Goal: Information Seeking & Learning: Check status

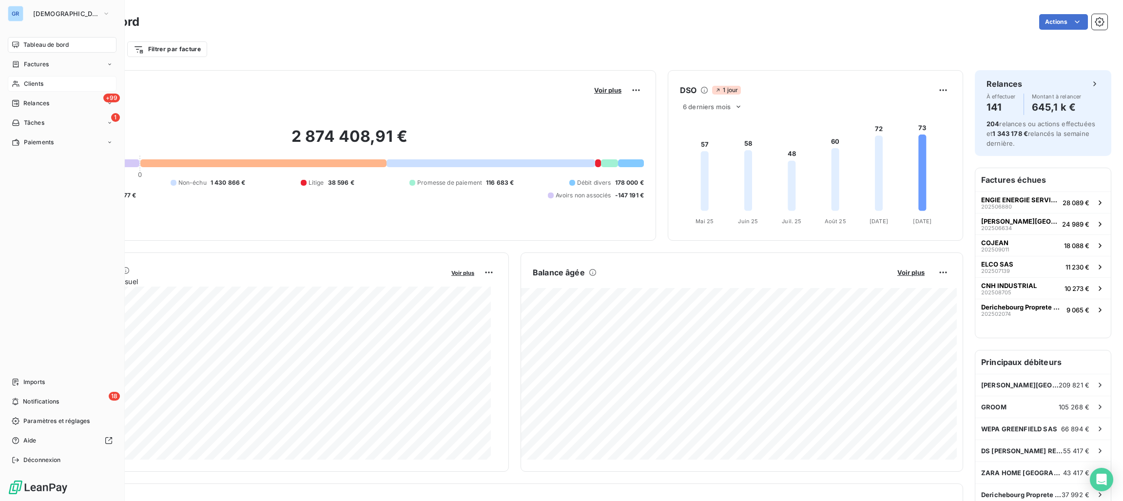
click at [39, 85] on span "Clients" at bounding box center [33, 83] width 19 height 9
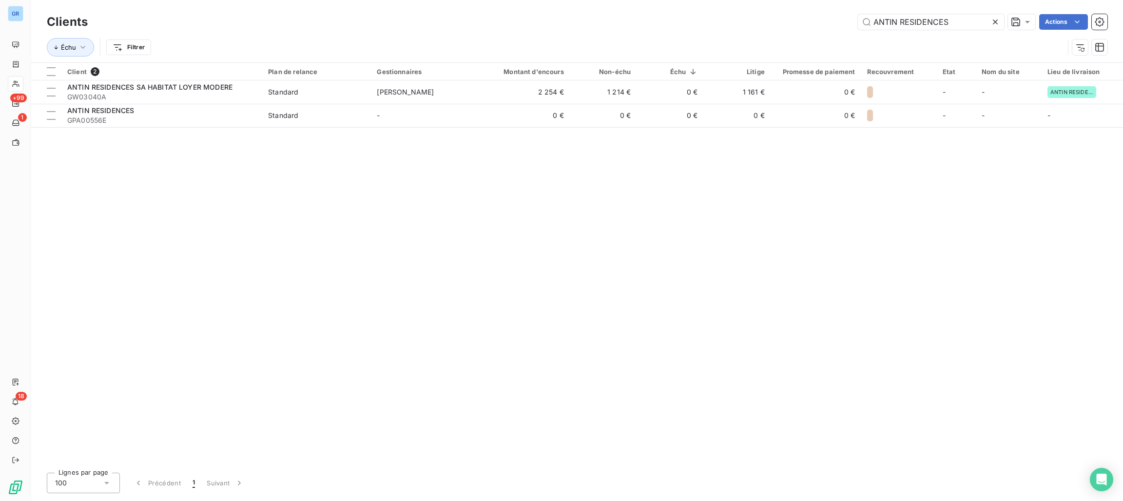
drag, startPoint x: 963, startPoint y: 24, endPoint x: 783, endPoint y: 26, distance: 179.4
click at [783, 26] on div "ANTIN RESIDENCES Actions" at bounding box center [603, 22] width 1008 height 16
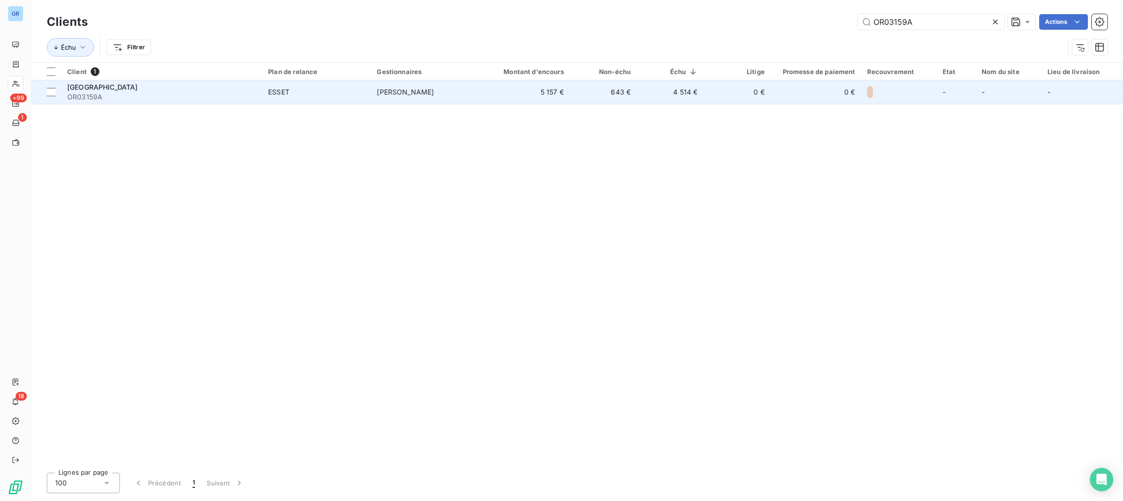
type input "OR03159A"
click at [237, 103] on td "CTSP CENTRE OR03159A" at bounding box center [161, 91] width 201 height 23
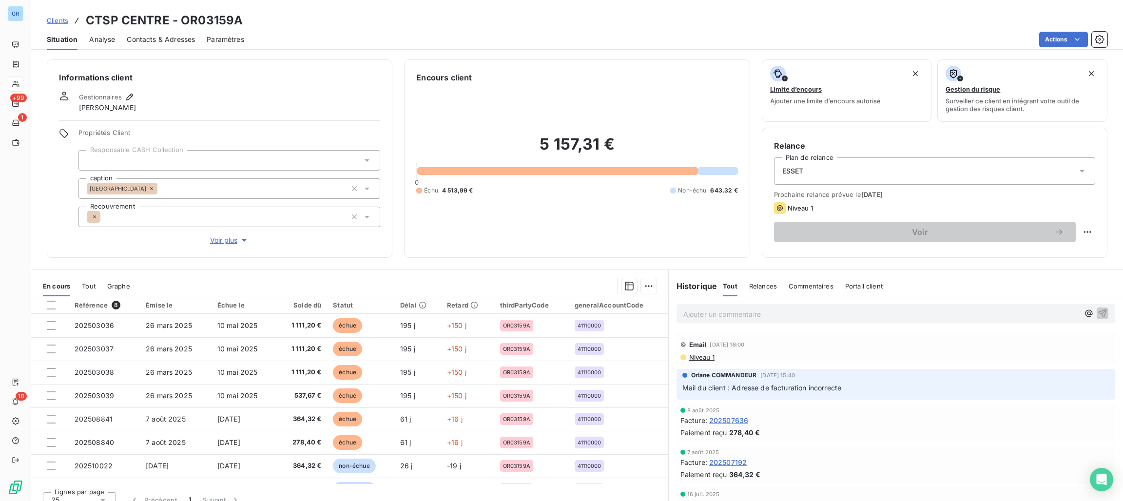
click at [694, 358] on span "Niveau 1" at bounding box center [701, 357] width 26 height 8
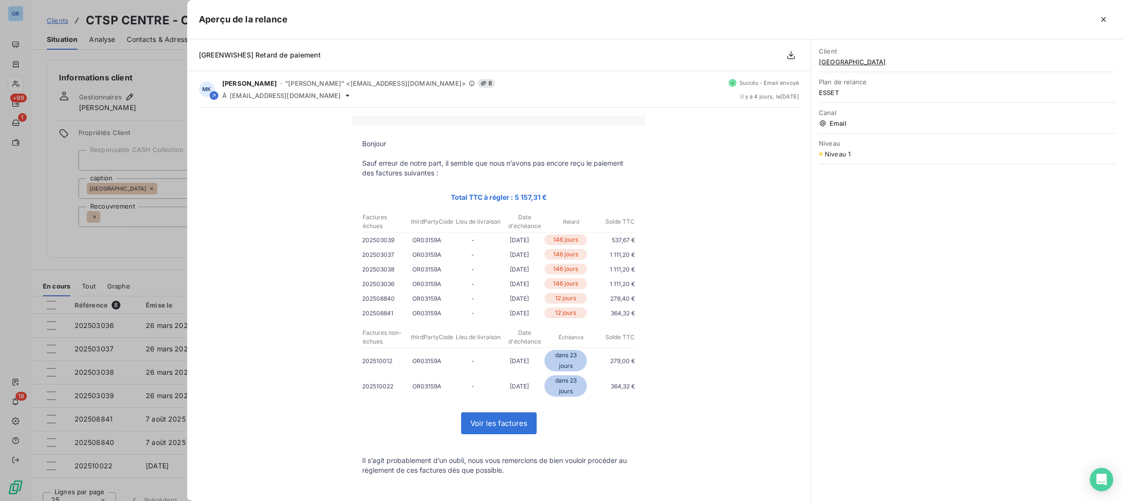
click at [168, 92] on div at bounding box center [561, 250] width 1123 height 501
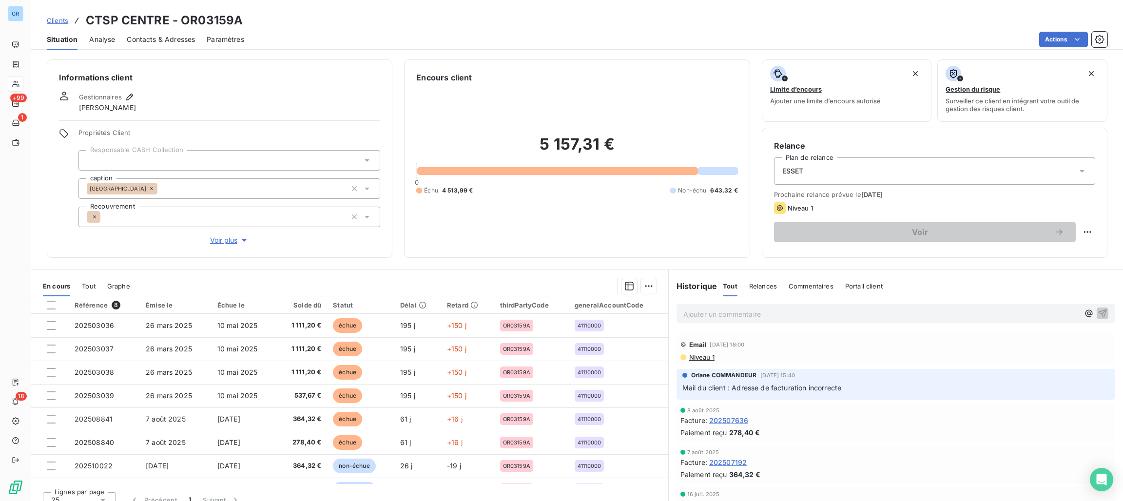
click at [921, 173] on div "ESSET" at bounding box center [934, 170] width 321 height 27
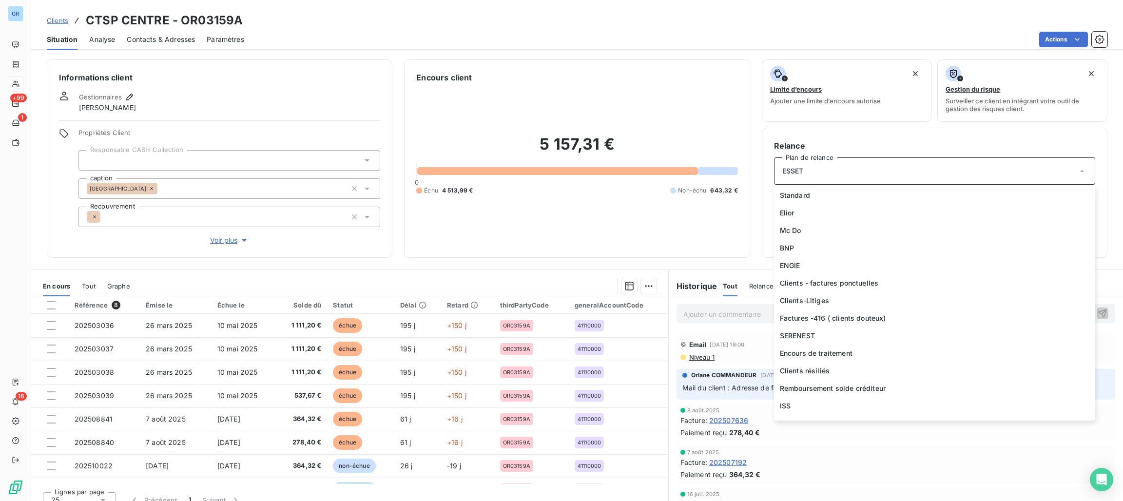
scroll to position [432, 0]
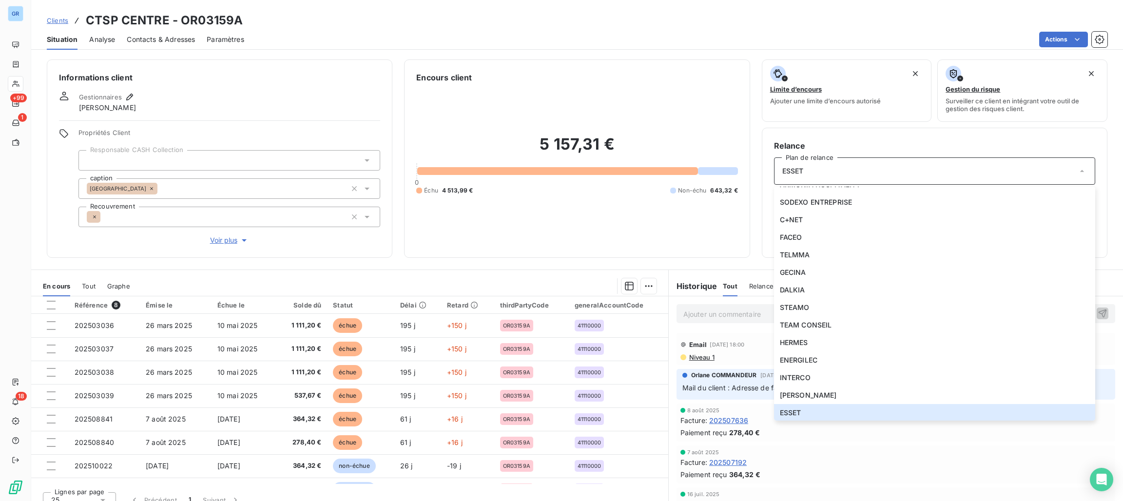
click at [513, 208] on div "5 157,31 € 0 Échu 4 513,99 € Non-échu 643,32 €" at bounding box center [576, 164] width 321 height 162
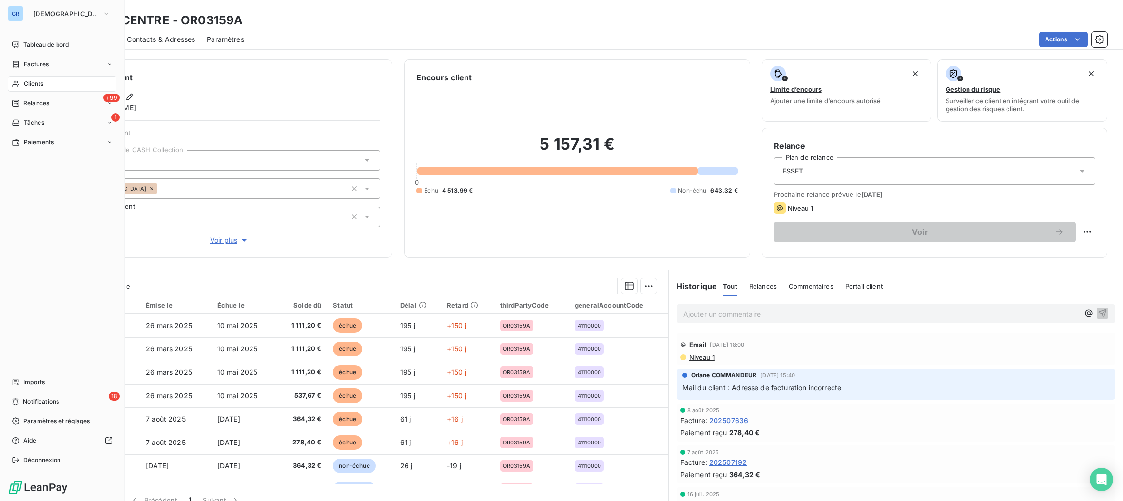
click at [36, 86] on span "Clients" at bounding box center [33, 83] width 19 height 9
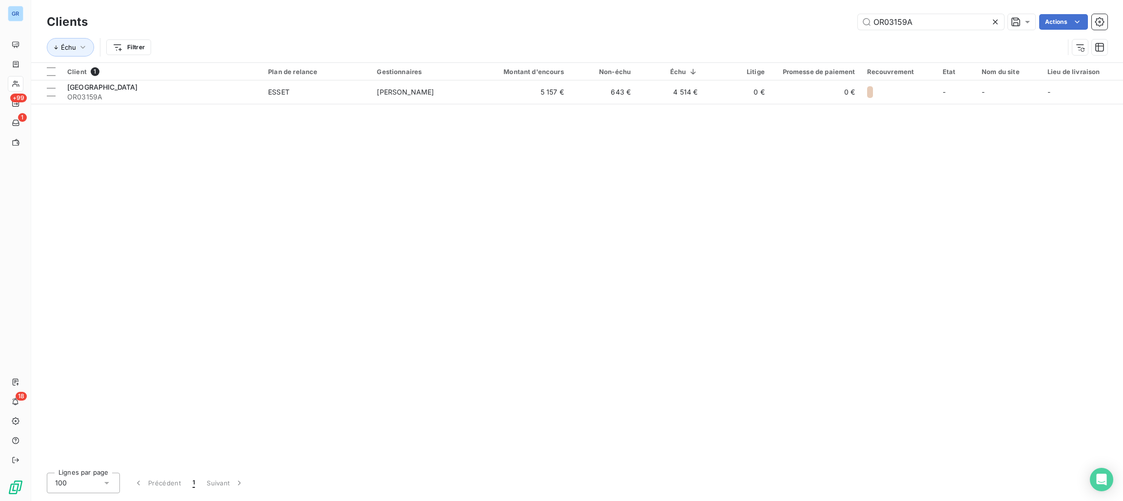
drag, startPoint x: 946, startPoint y: 24, endPoint x: 719, endPoint y: -15, distance: 230.5
click at [719, 0] on html "GR +99 1 18 Clients OR03159A Actions Échu Filtrer Client 1 Plan de relance Gest…" at bounding box center [561, 250] width 1123 height 501
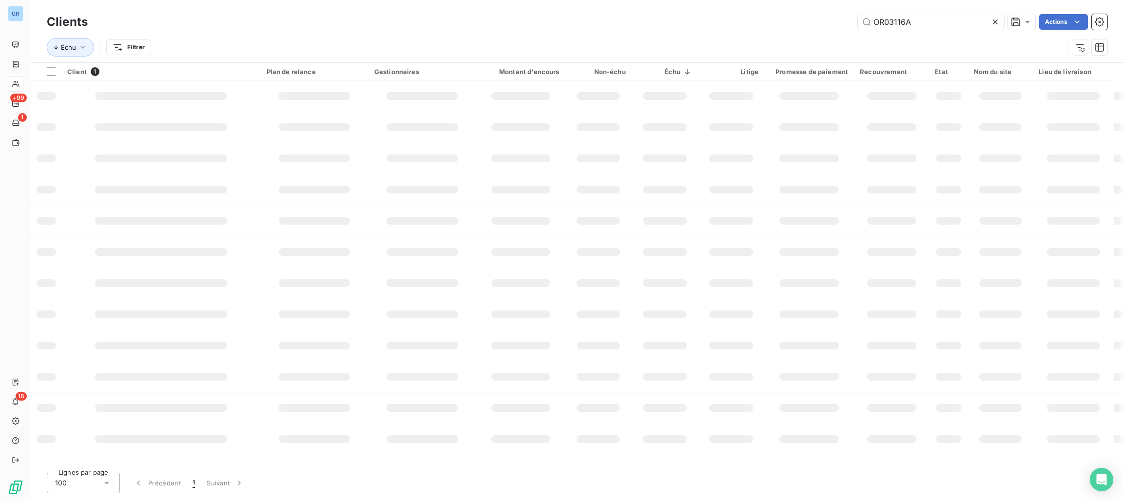
type input "OR03116A"
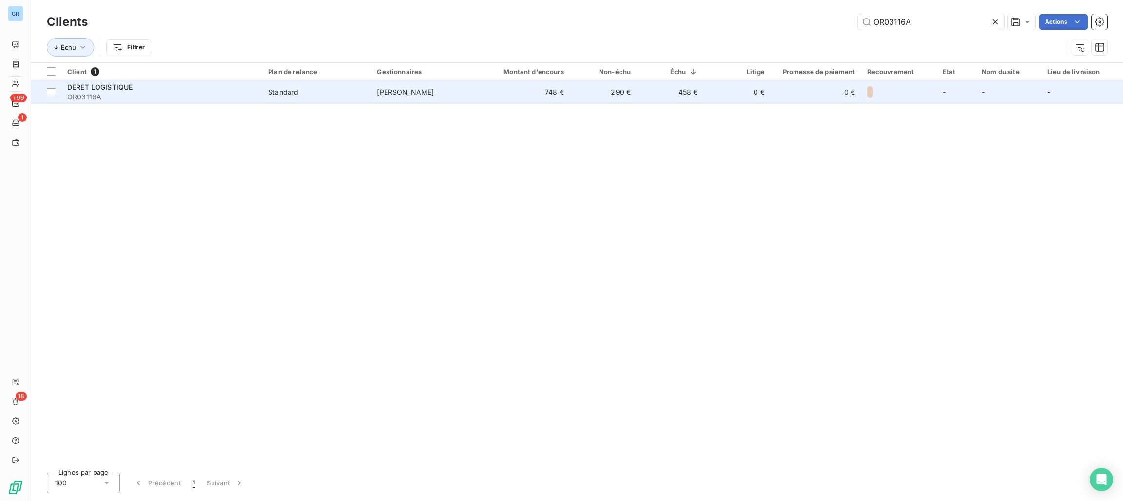
click at [449, 88] on td "[PERSON_NAME]" at bounding box center [425, 91] width 109 height 23
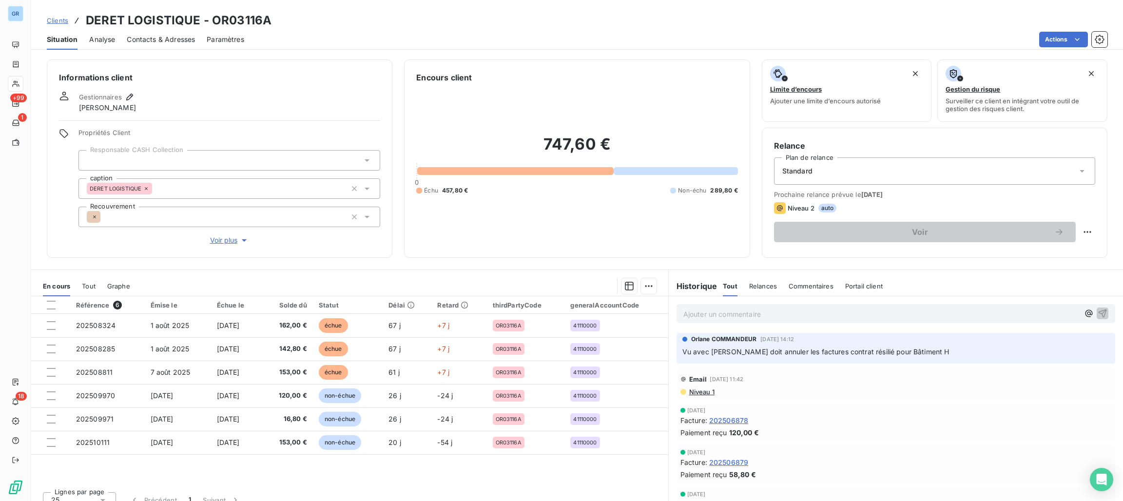
drag, startPoint x: 957, startPoint y: 349, endPoint x: 671, endPoint y: 355, distance: 285.7
click at [677, 355] on div "Orlane COMMANDEUR [DATE] 14:12 Vu avec [PERSON_NAME] doit annuler les factures …" at bounding box center [896, 348] width 439 height 31
copy span "Vu avec [PERSON_NAME] doit annuler les factures contrat résilié pour Bâtiment H"
click at [83, 282] on span "Tout" at bounding box center [89, 286] width 14 height 8
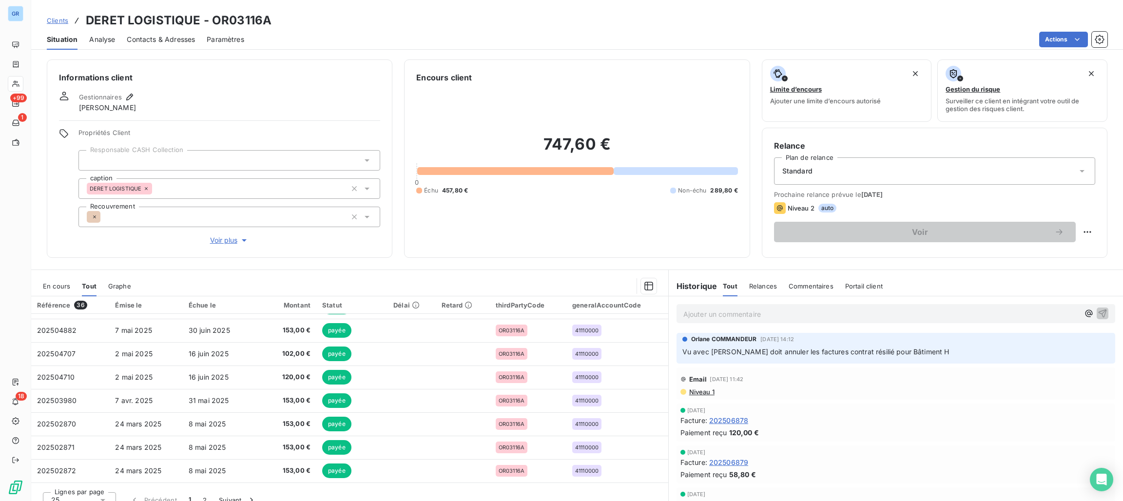
scroll to position [415, 0]
click at [60, 282] on span "En cours" at bounding box center [56, 286] width 27 height 8
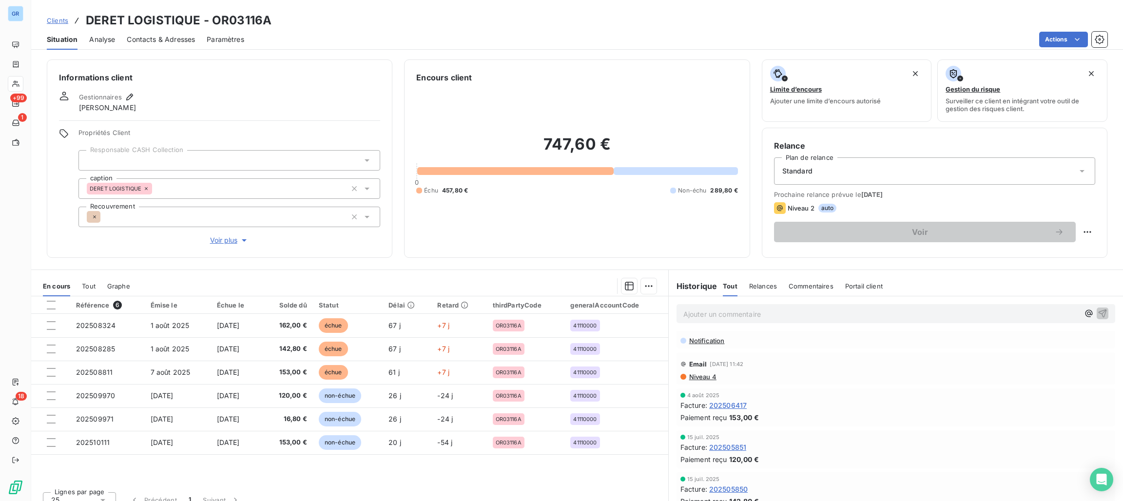
scroll to position [0, 0]
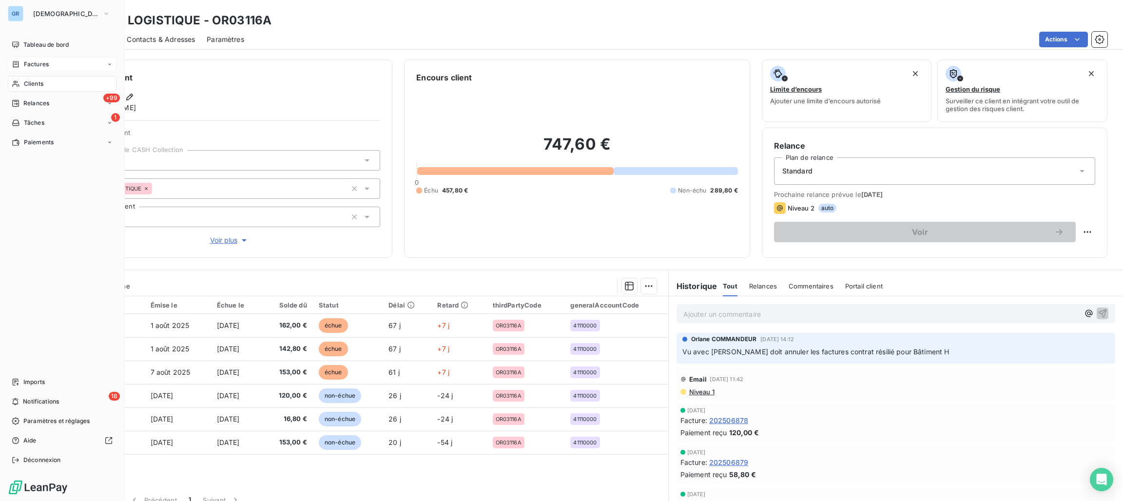
click at [36, 63] on span "Factures" at bounding box center [36, 64] width 25 height 9
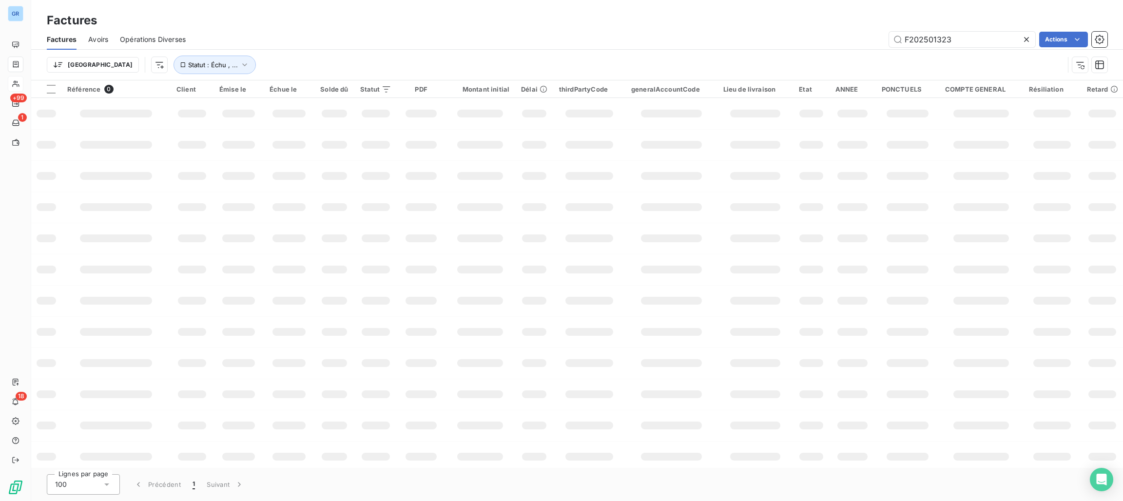
drag, startPoint x: 995, startPoint y: 42, endPoint x: 712, endPoint y: 21, distance: 284.0
click at [712, 21] on div "Factures Factures Avoirs Opérations Diverses F202501323 Actions Trier Statut : …" at bounding box center [577, 40] width 1092 height 80
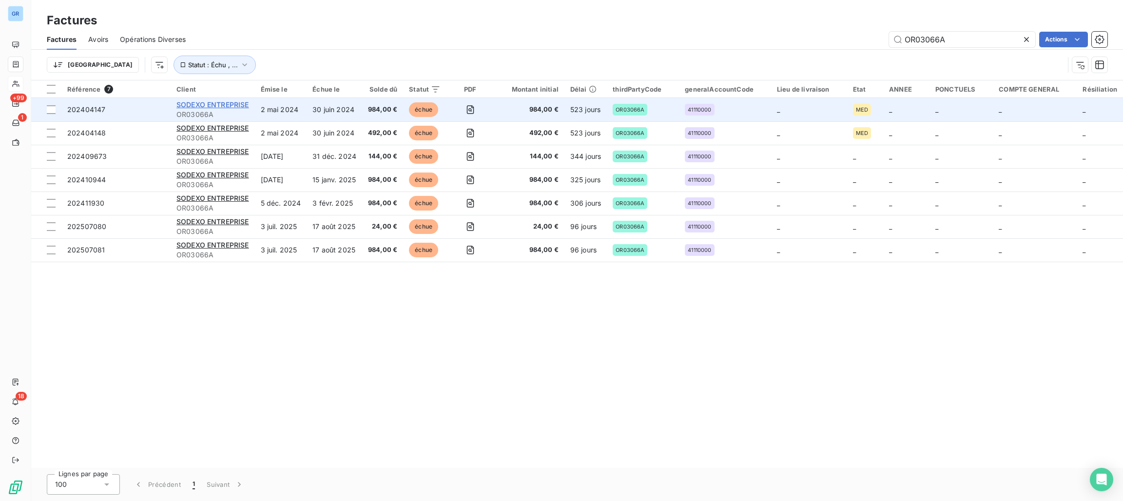
type input "OR03066A"
click at [205, 102] on span "SODEXO ENTREPRISE" at bounding box center [212, 104] width 73 height 8
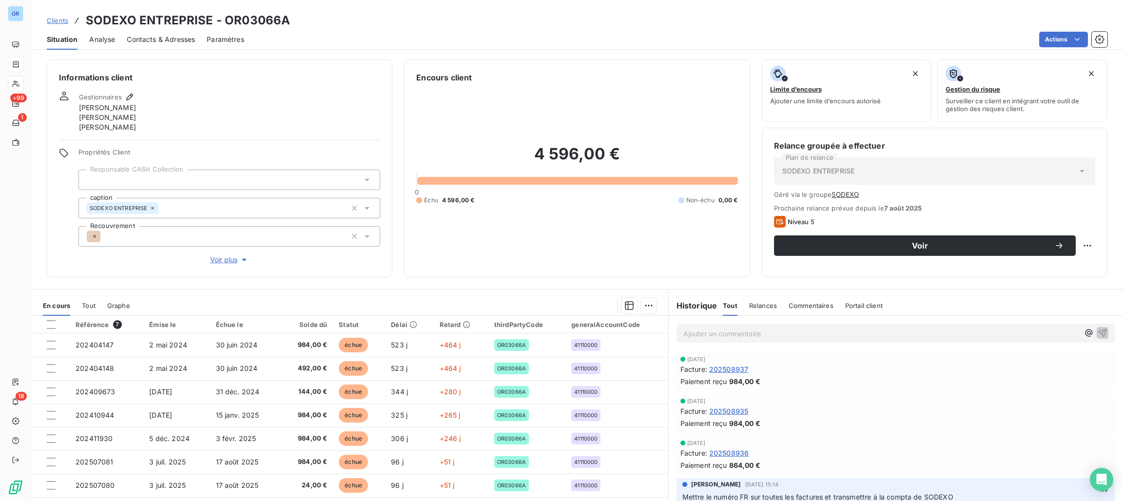
click at [830, 339] on p "Ajouter un commentaire ﻿" at bounding box center [881, 334] width 396 height 12
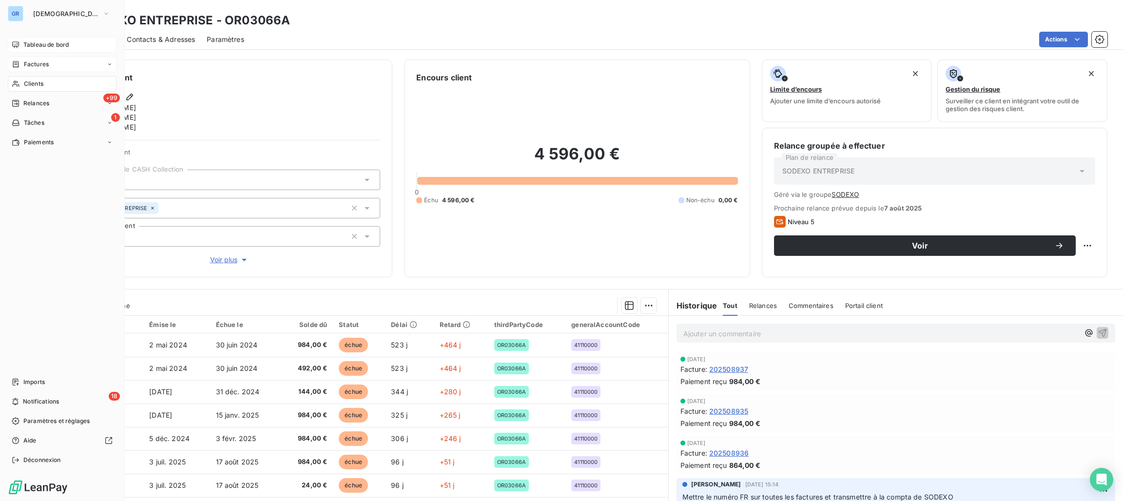
click at [45, 42] on span "Tableau de bord" at bounding box center [45, 44] width 45 height 9
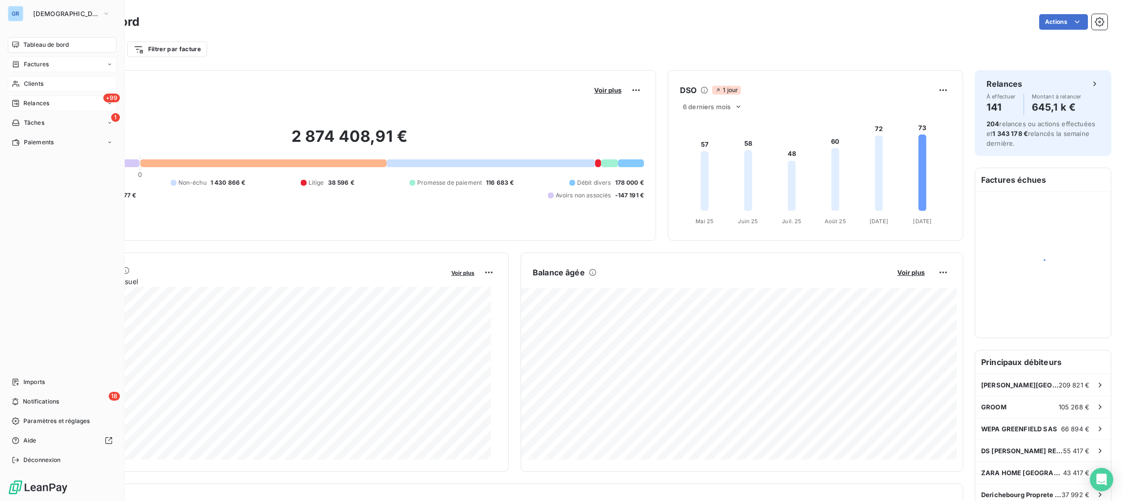
click at [23, 103] on span "Relances" at bounding box center [36, 103] width 26 height 9
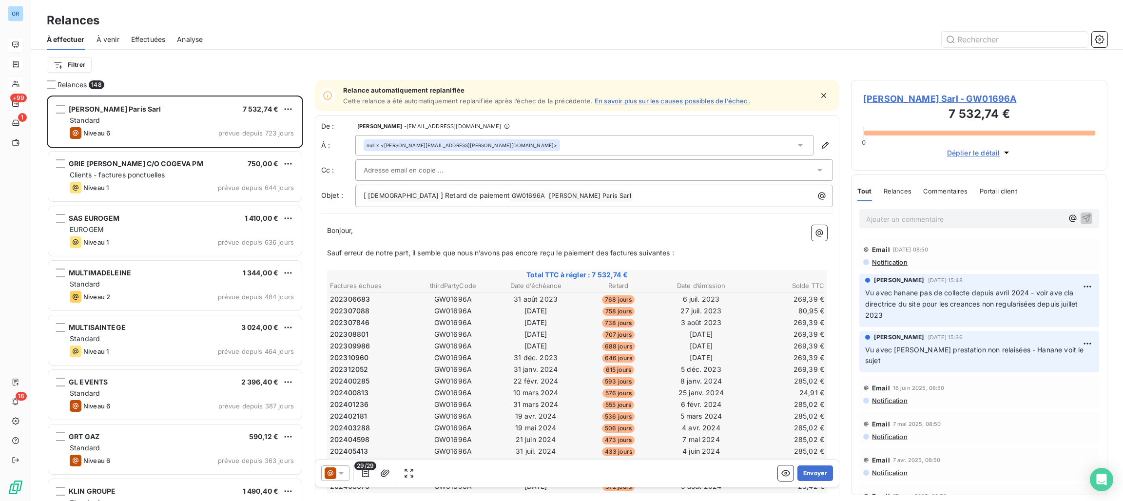
scroll to position [449, 0]
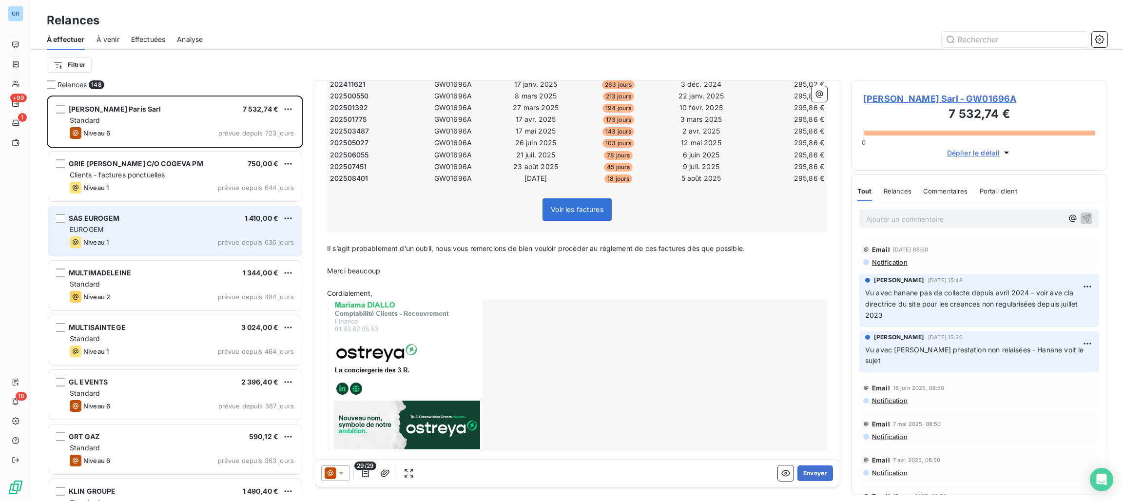
click at [164, 253] on div "SAS EUROGEM 1 410,00 € EUROGEM Niveau 1 prévue depuis 636 jours" at bounding box center [174, 231] width 253 height 50
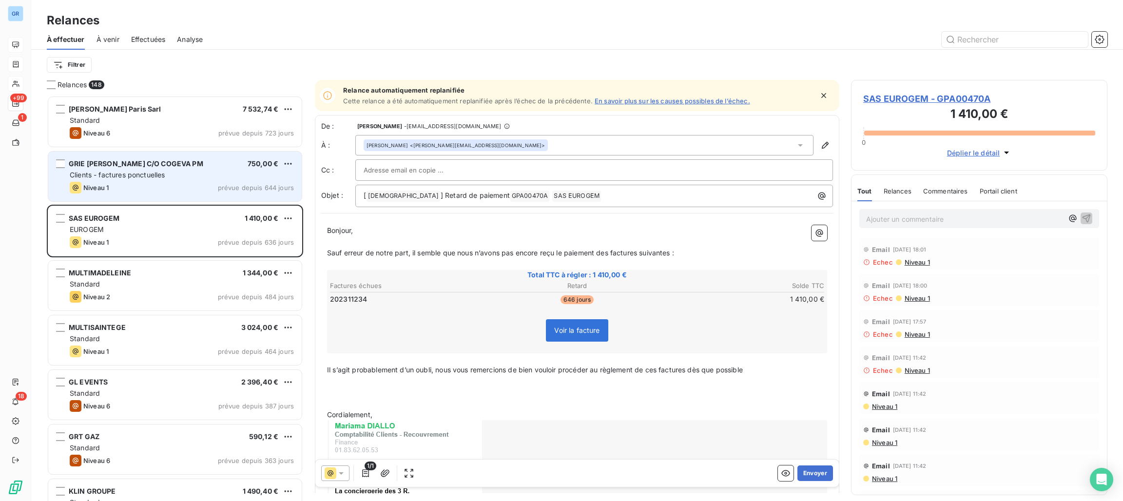
click at [229, 179] on div "Clients - factures ponctuelles" at bounding box center [182, 175] width 224 height 10
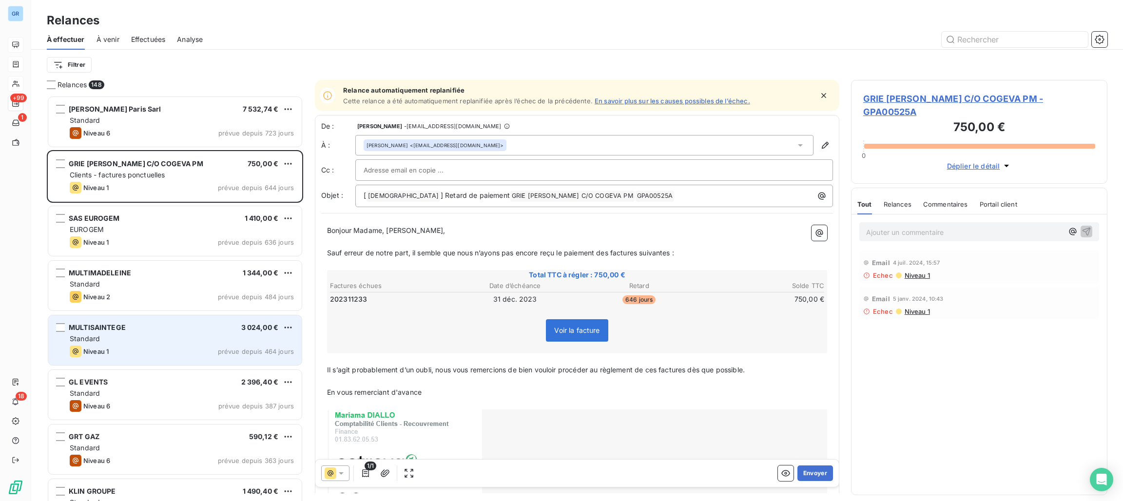
click at [192, 343] on div "Standard" at bounding box center [182, 339] width 224 height 10
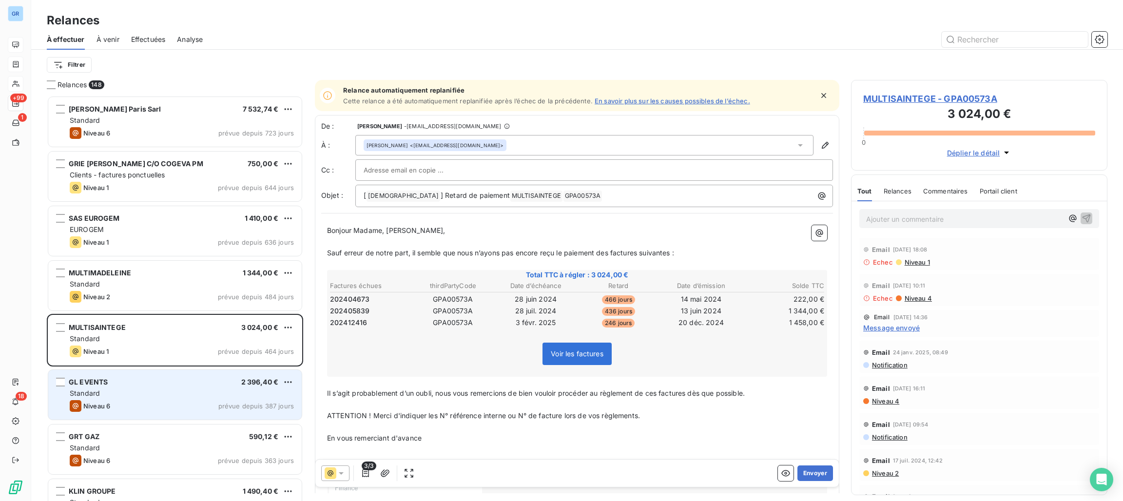
click at [206, 413] on div "GL EVENTS 2 396,40 € Standard Niveau 6 prévue depuis 387 jours" at bounding box center [174, 395] width 253 height 50
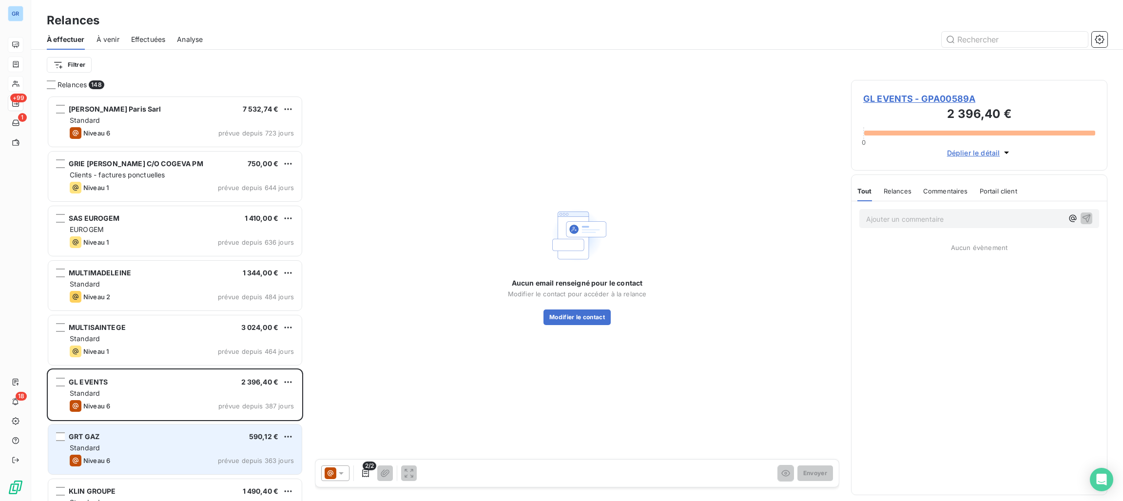
click at [203, 453] on div "GRT GAZ 590,12 € Standard Niveau 6 prévue depuis 363 jours" at bounding box center [174, 450] width 253 height 50
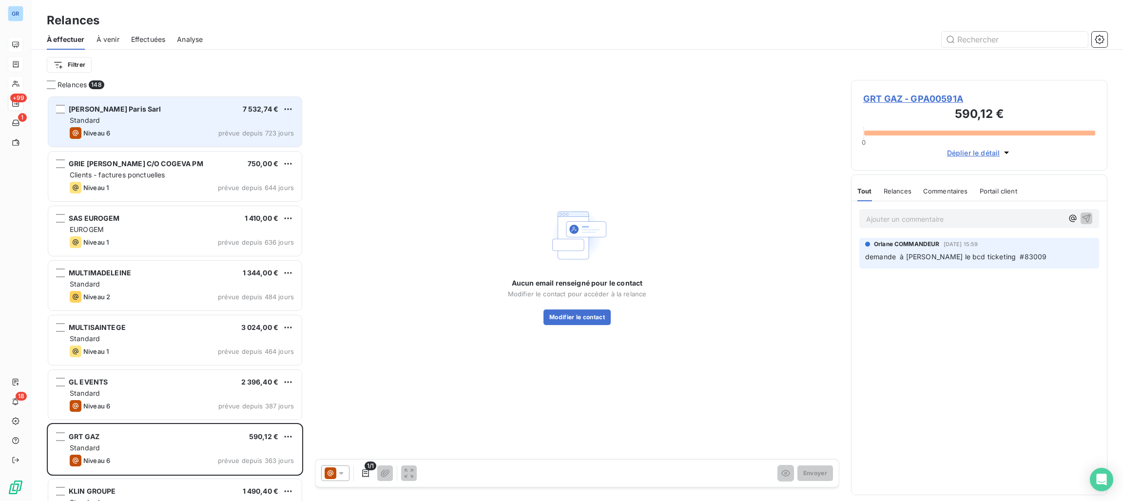
click at [231, 126] on div "[PERSON_NAME] Paris Sarl 7 532,74 € Standard Niveau 6 prévue depuis 723 jours" at bounding box center [174, 122] width 253 height 50
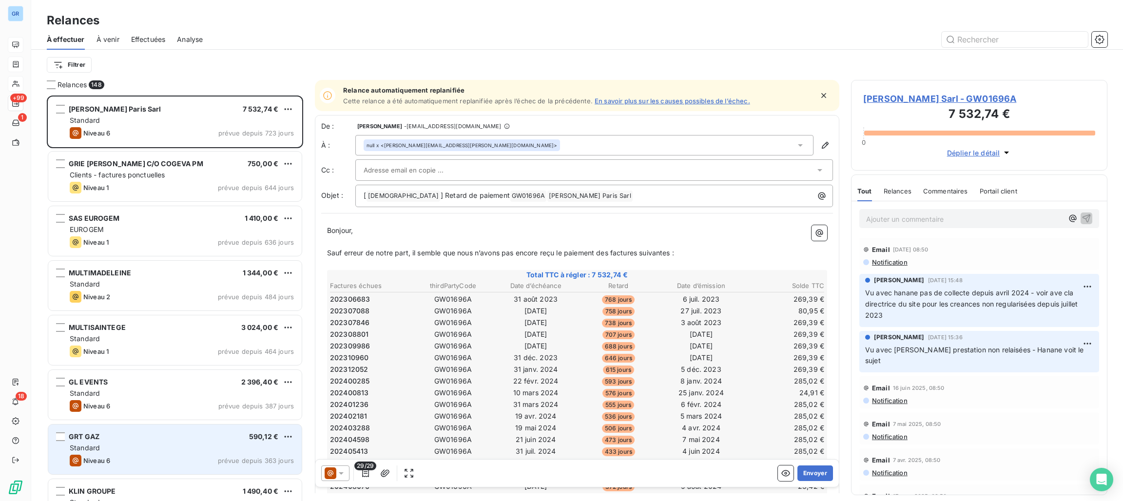
click at [216, 437] on div "GRT GAZ 590,12 €" at bounding box center [182, 436] width 224 height 9
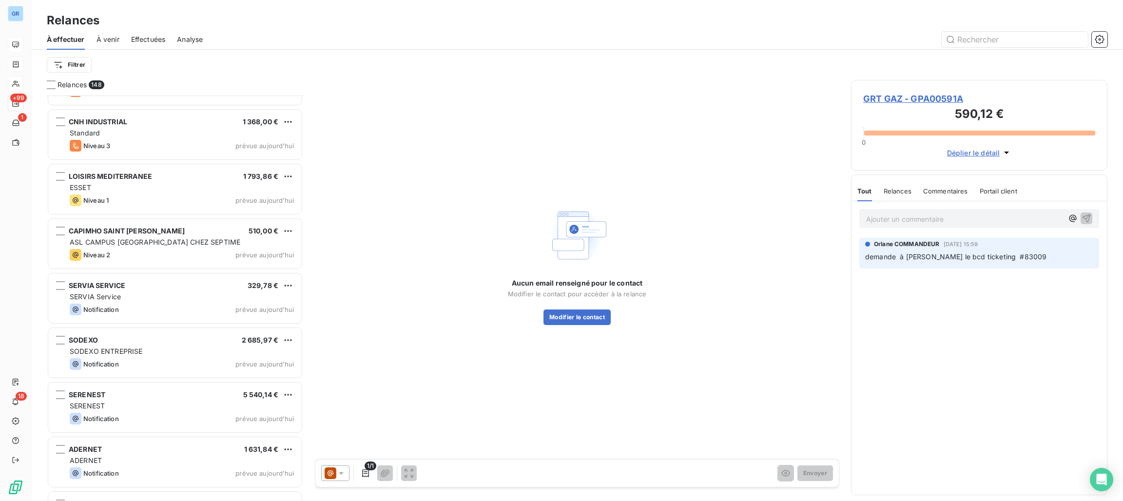
scroll to position [7675, 0]
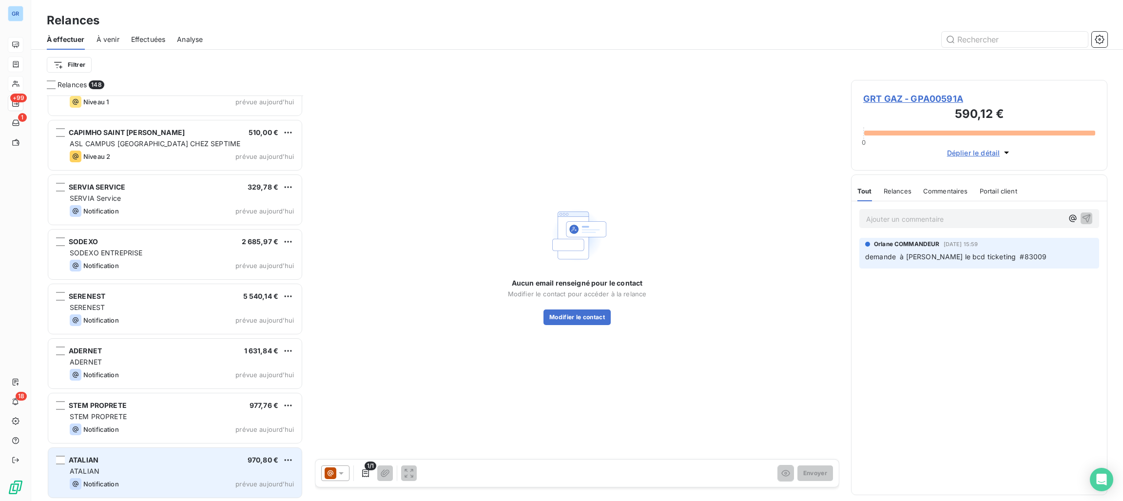
click at [145, 481] on div "Notification prévue aujourd’hui" at bounding box center [182, 484] width 224 height 12
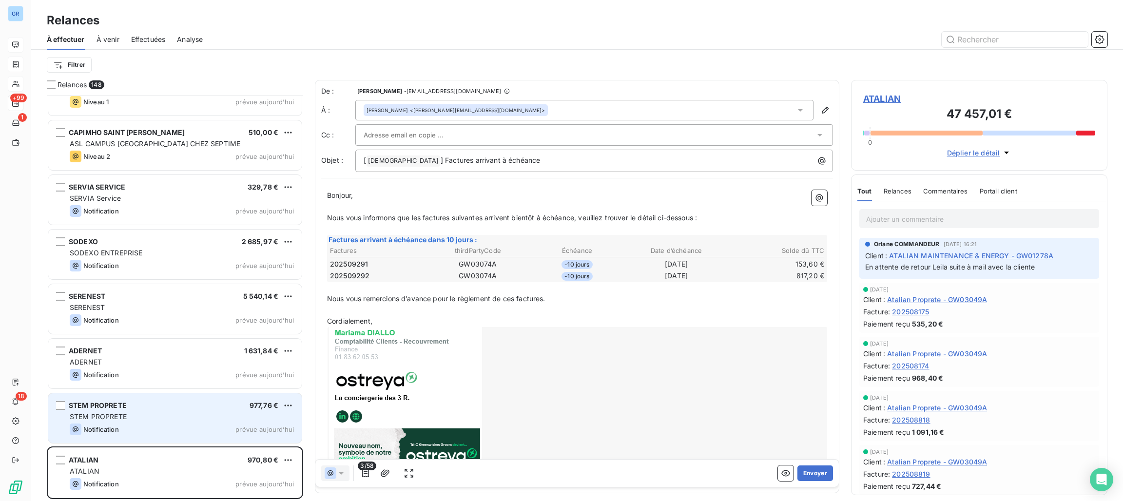
click at [155, 428] on div "Notification prévue aujourd’hui" at bounding box center [182, 430] width 224 height 12
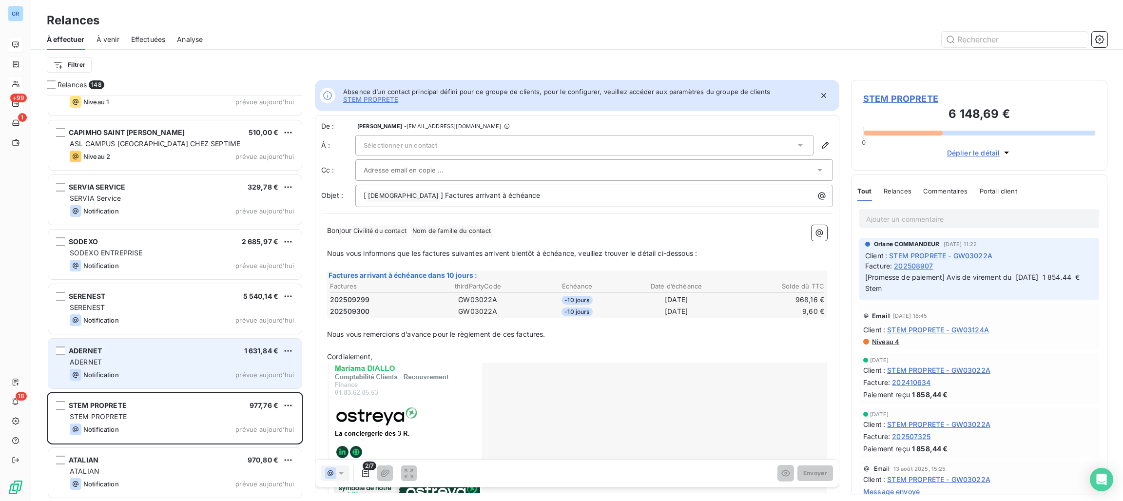
click at [176, 369] on div "Notification prévue aujourd’hui" at bounding box center [182, 375] width 224 height 12
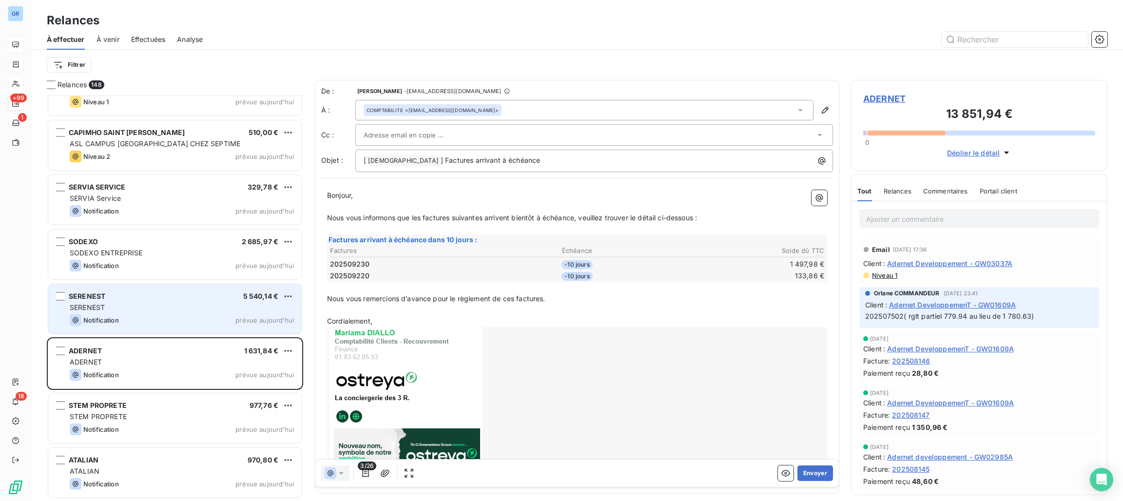
click at [188, 284] on div "SERENEST 5 540,14 € SERENEST Notification prévue [DATE]" at bounding box center [174, 309] width 253 height 50
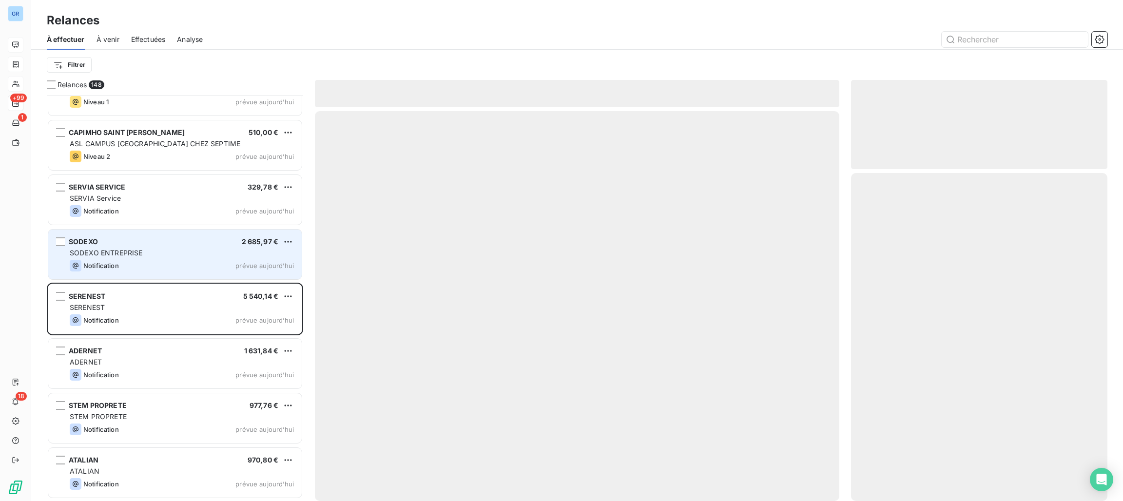
click at [185, 248] on div "SODEXO ENTREPRISE" at bounding box center [182, 253] width 224 height 10
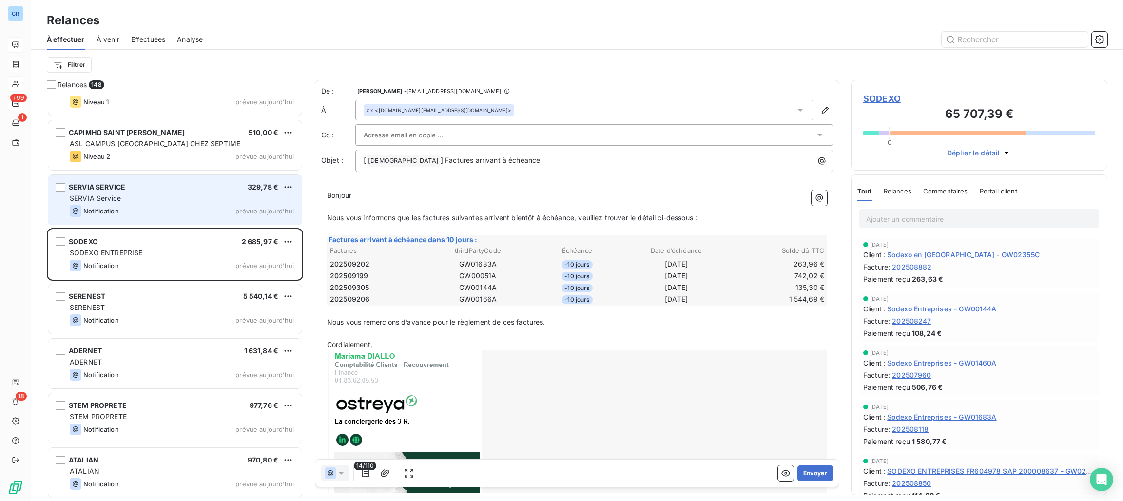
click at [188, 212] on div "Notification prévue aujourd’hui" at bounding box center [182, 211] width 224 height 12
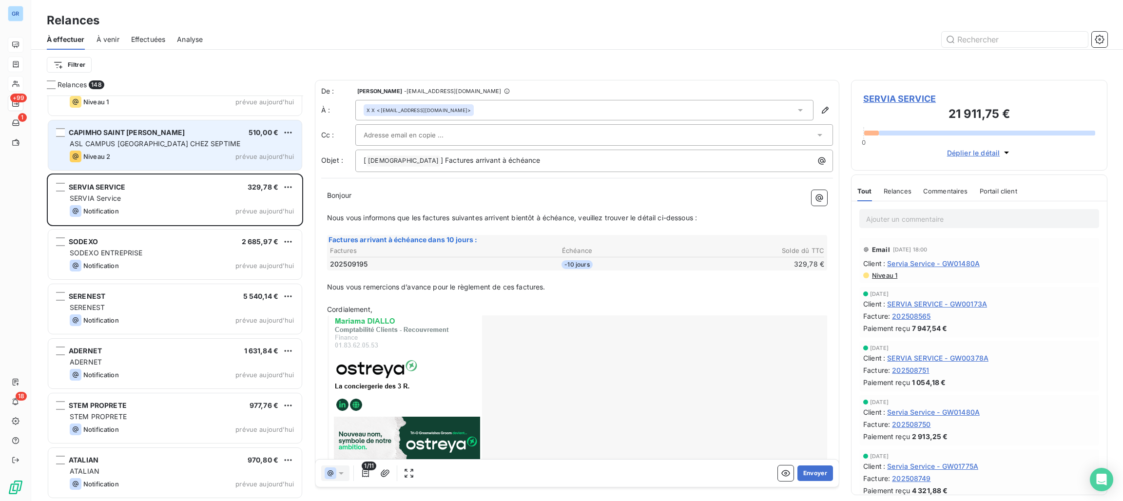
click at [215, 160] on div "Niveau 2 prévue aujourd’hui" at bounding box center [182, 157] width 224 height 12
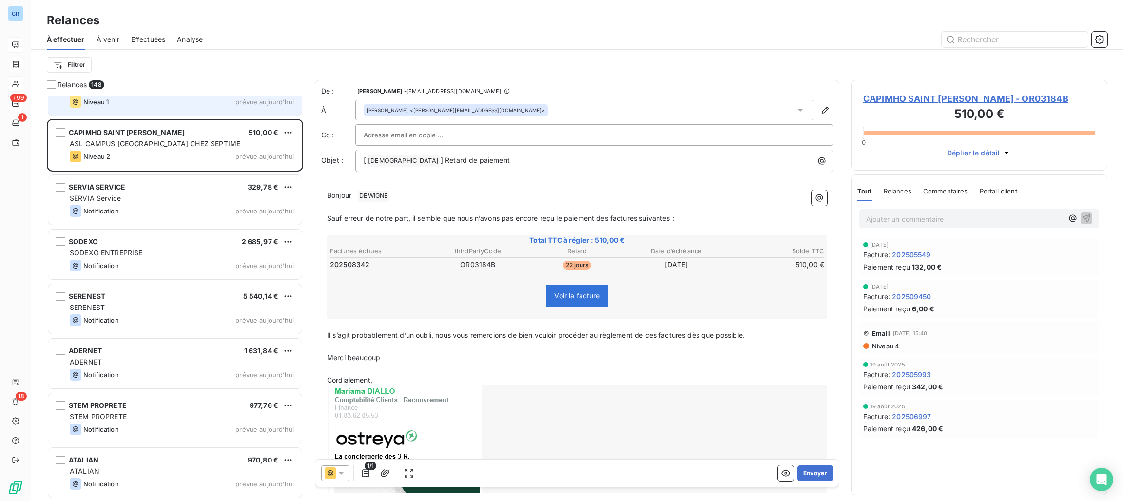
click at [219, 113] on div "LOISIRS MEDITERRANEE 1 793,86 € ESSET Niveau 1 prévue [DATE]" at bounding box center [174, 91] width 253 height 50
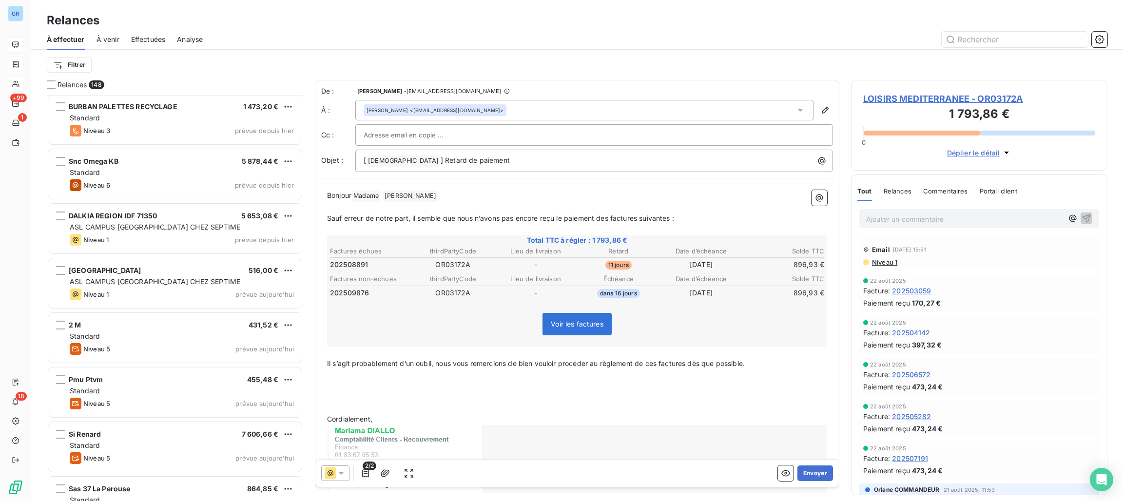
scroll to position [6593, 0]
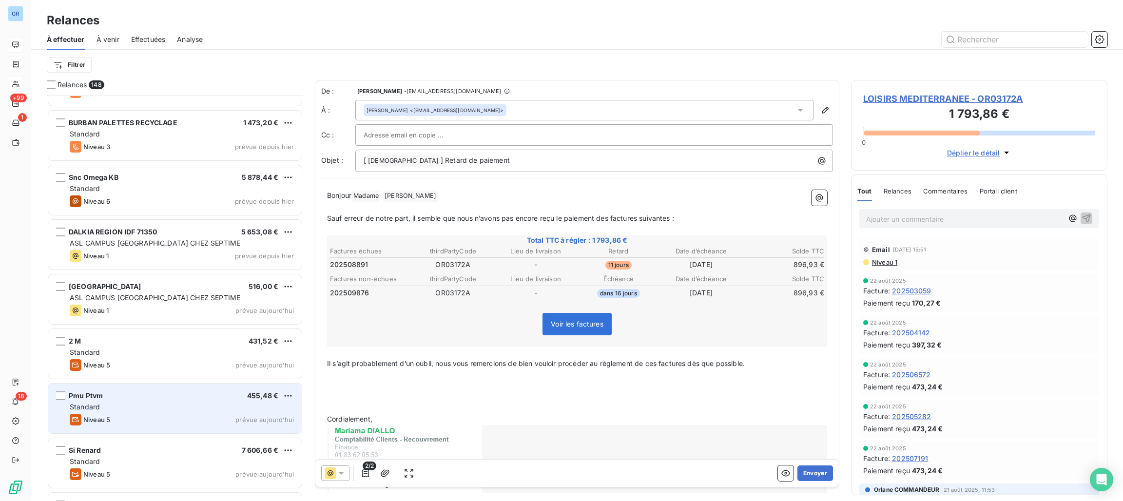
click at [172, 415] on div "Niveau 5 prévue aujourd’hui" at bounding box center [182, 420] width 224 height 12
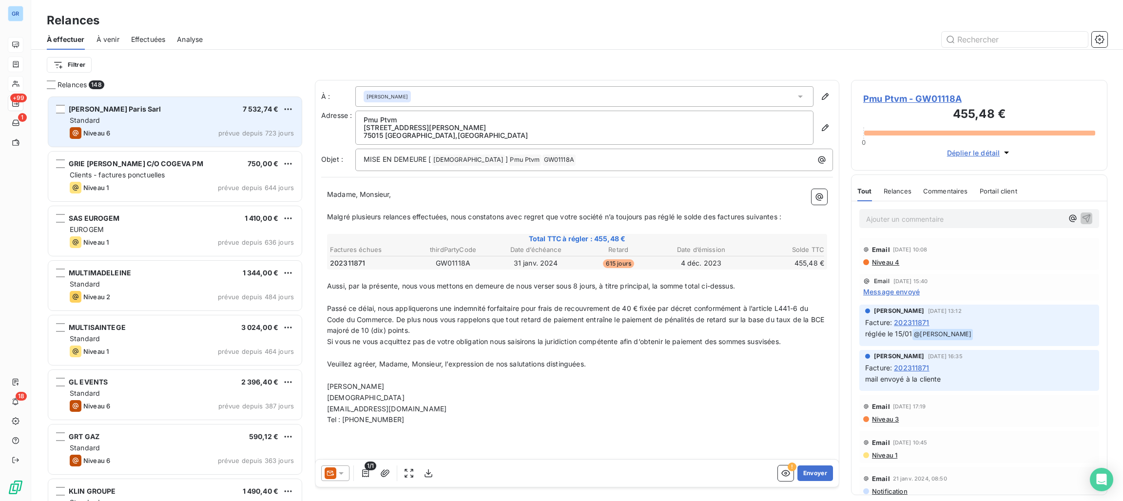
click at [124, 100] on div "[PERSON_NAME] Paris Sarl 7 532,74 € Standard Niveau 6 prévue depuis 723 jours" at bounding box center [174, 122] width 253 height 50
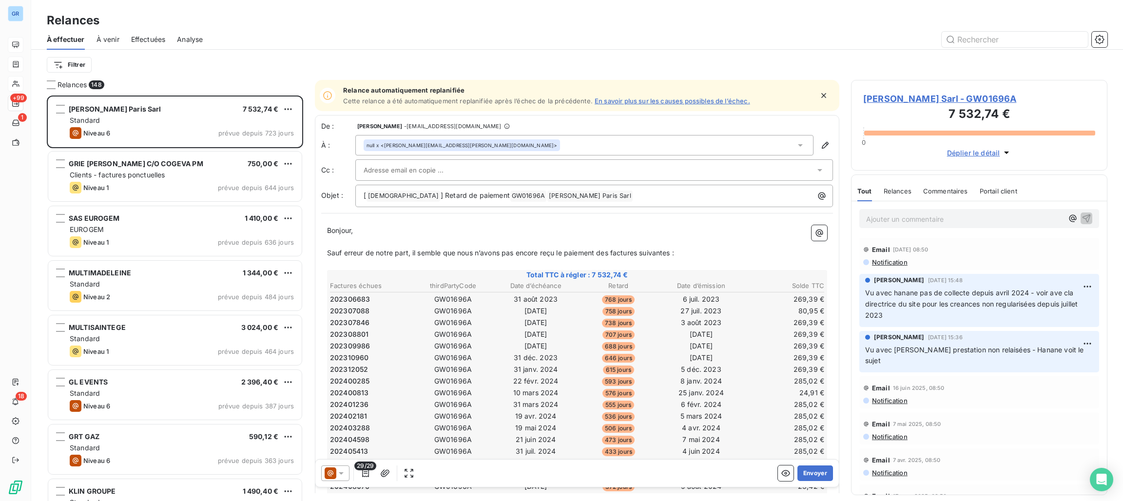
click at [909, 97] on span "[PERSON_NAME] Sarl - GW01696A" at bounding box center [979, 98] width 232 height 13
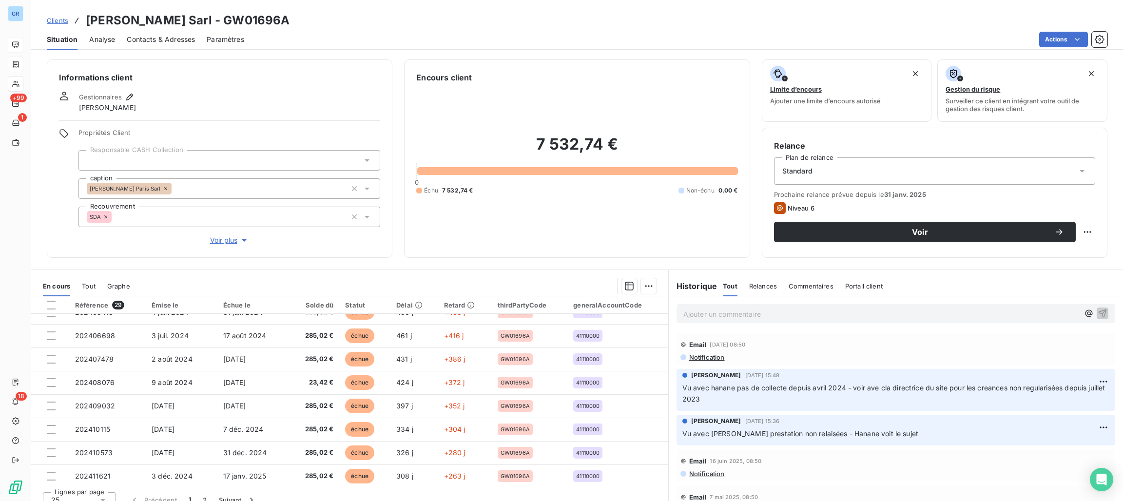
scroll to position [415, 0]
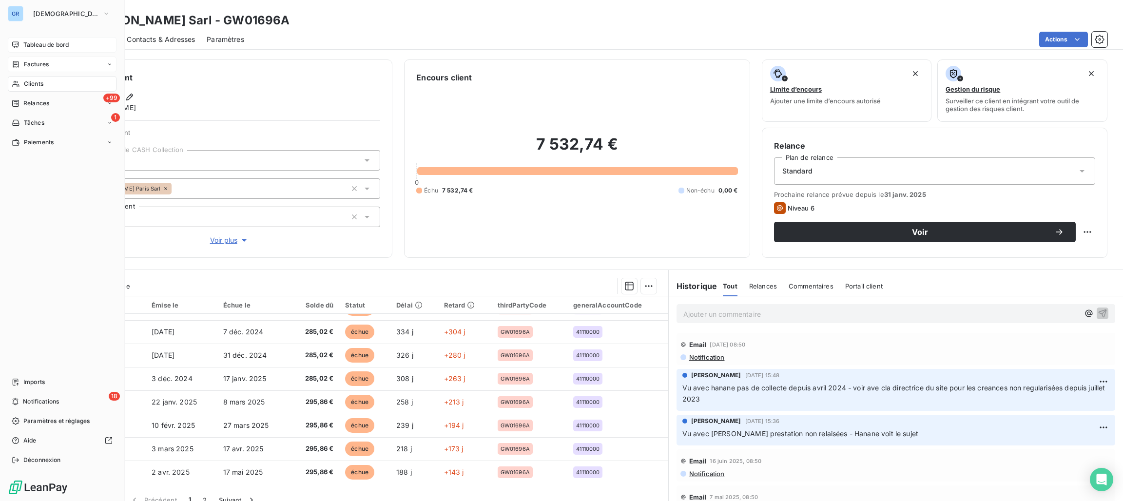
click at [33, 60] on span "Factures" at bounding box center [36, 64] width 25 height 9
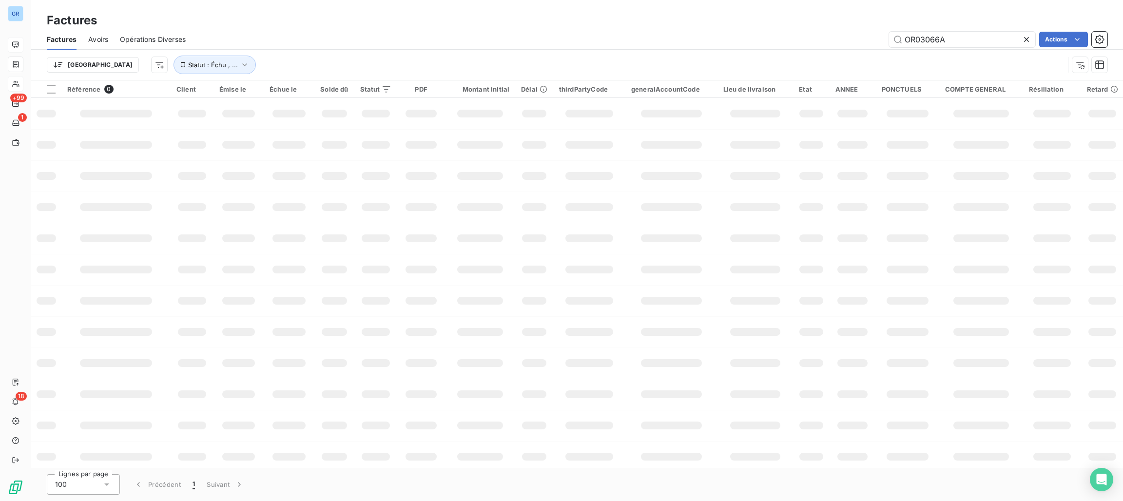
drag, startPoint x: 957, startPoint y: 44, endPoint x: 758, endPoint y: 39, distance: 199.0
click at [758, 39] on div "OR03066A Actions" at bounding box center [652, 40] width 910 height 16
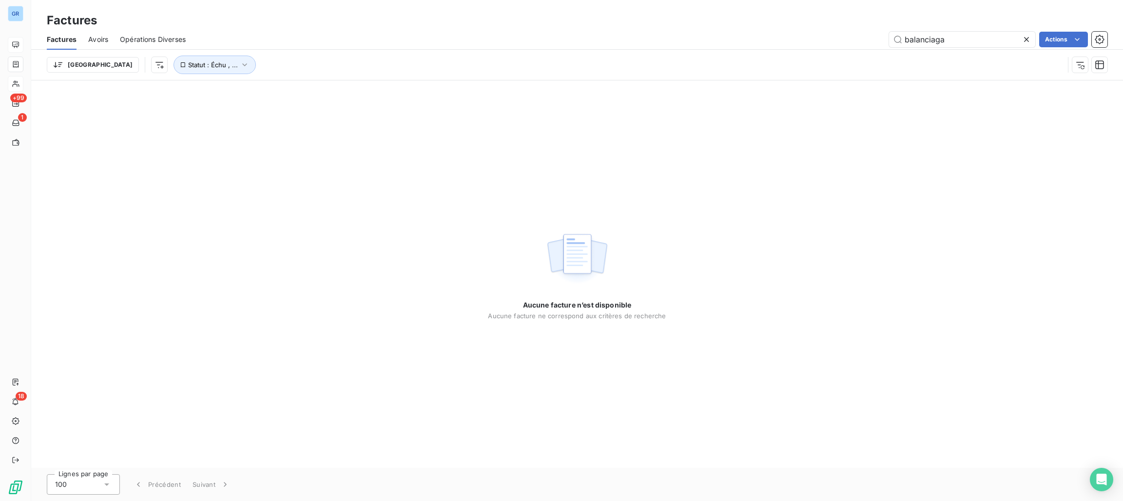
drag, startPoint x: 976, startPoint y: 39, endPoint x: 789, endPoint y: 30, distance: 187.4
click at [789, 30] on div "Factures Avoirs Opérations Diverses balanciaga Actions" at bounding box center [577, 39] width 1092 height 20
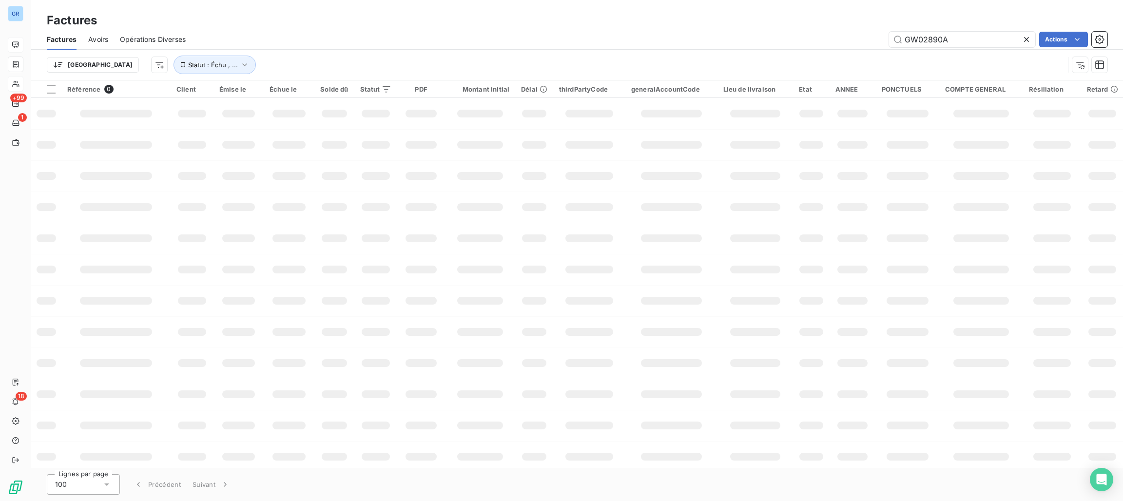
type input "GW02890A"
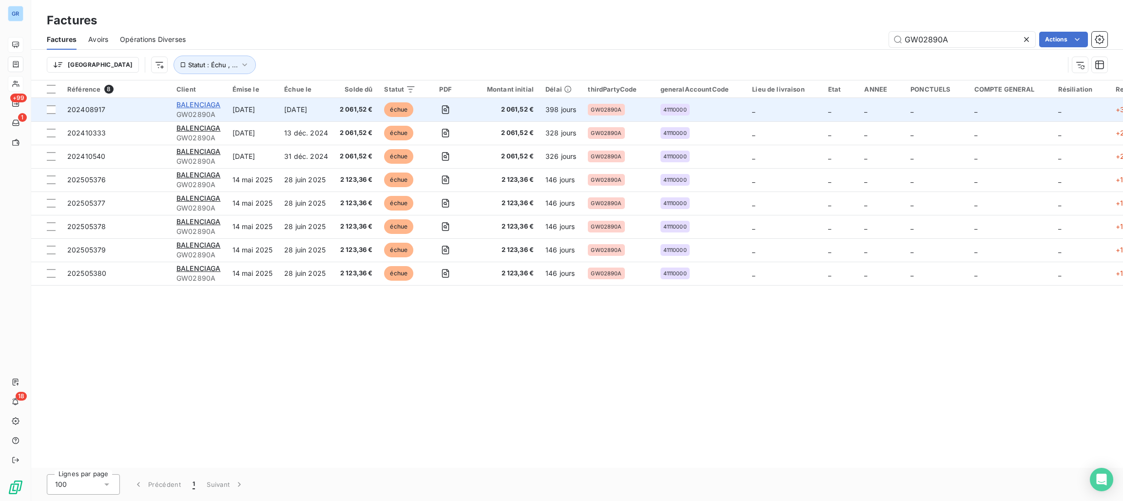
click at [213, 104] on span "BALENCIAGA" at bounding box center [198, 104] width 44 height 8
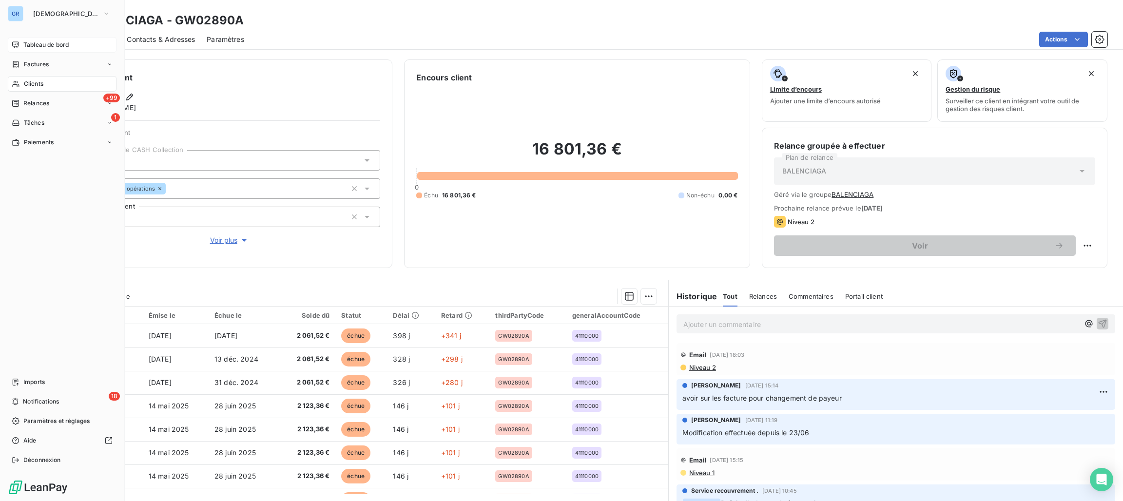
click at [36, 62] on span "Factures" at bounding box center [36, 64] width 25 height 9
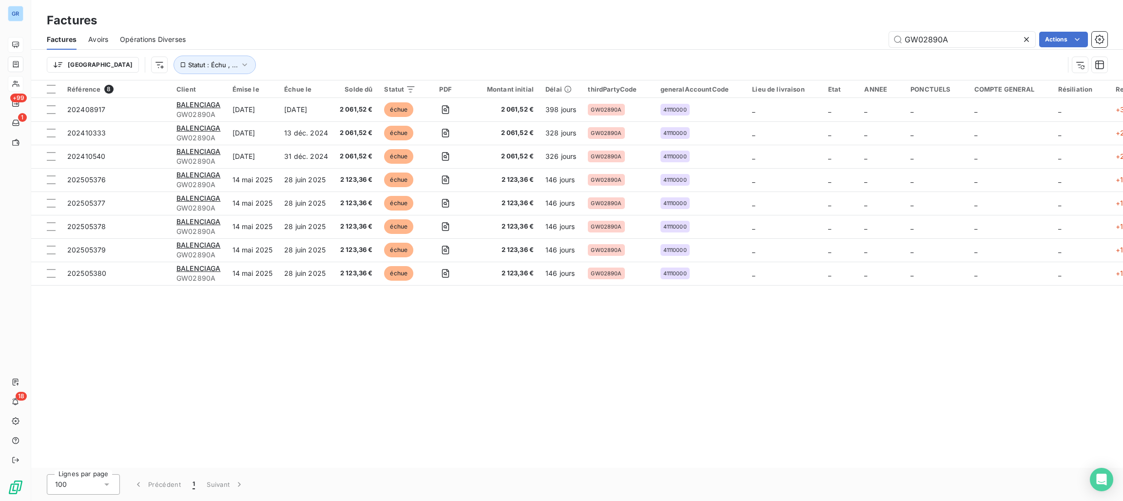
drag, startPoint x: 959, startPoint y: 42, endPoint x: 812, endPoint y: 74, distance: 150.7
click at [812, 74] on div "Factures Avoirs Opérations Diverses GW02890A Actions Trier Statut : Échu , ..." at bounding box center [577, 54] width 1092 height 51
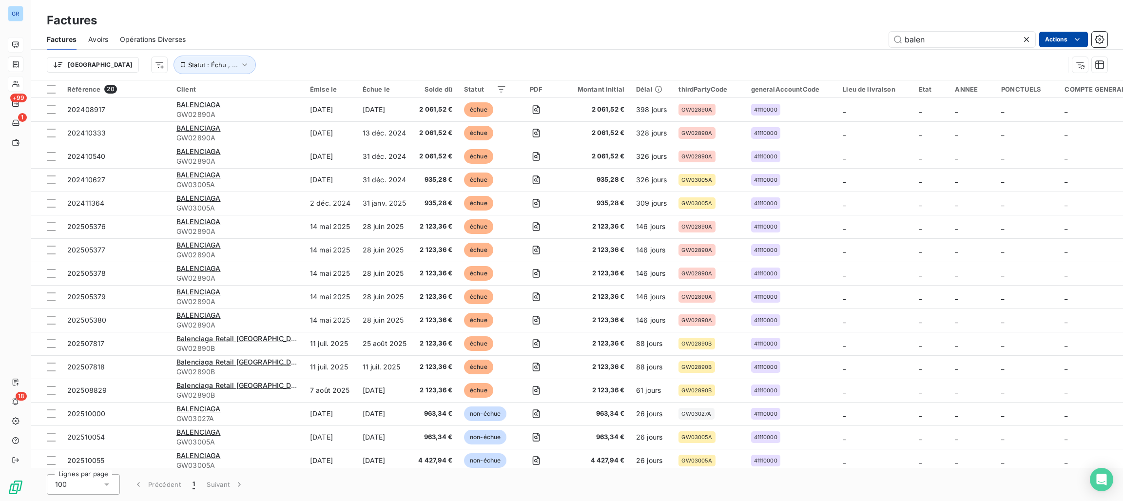
type input "balen"
click at [1064, 36] on html "GR +99 1 18 Factures Factures Avoirs Opérations Diverses balen Actions Trier St…" at bounding box center [561, 250] width 1123 height 501
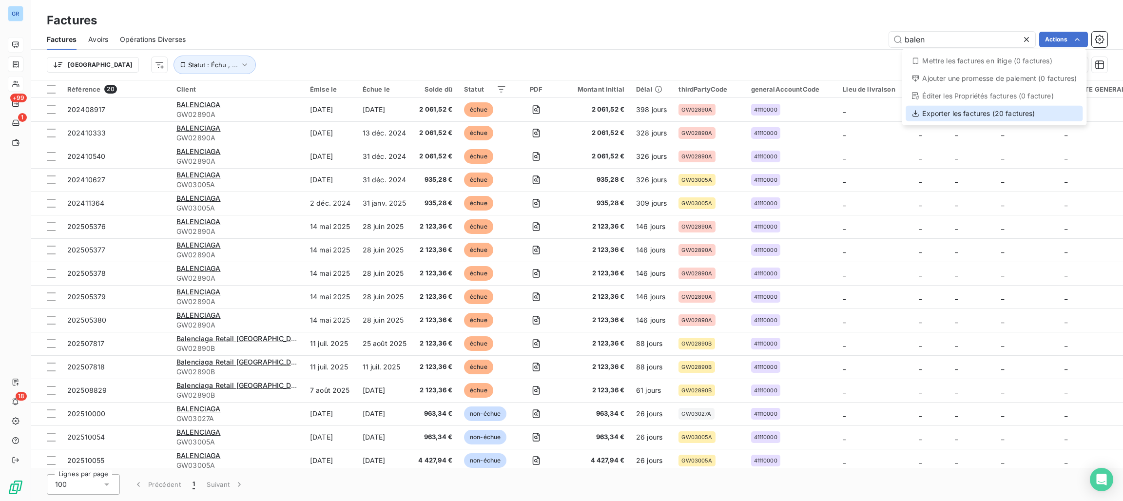
click at [955, 114] on div "Exporter les factures (20 factures)" at bounding box center [994, 114] width 177 height 16
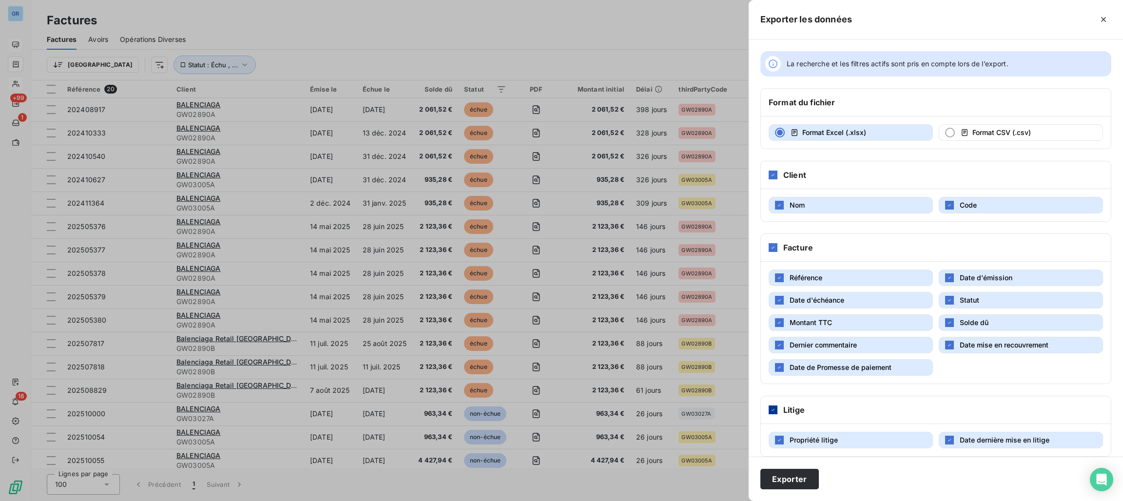
click at [776, 413] on icon at bounding box center [773, 410] width 6 height 6
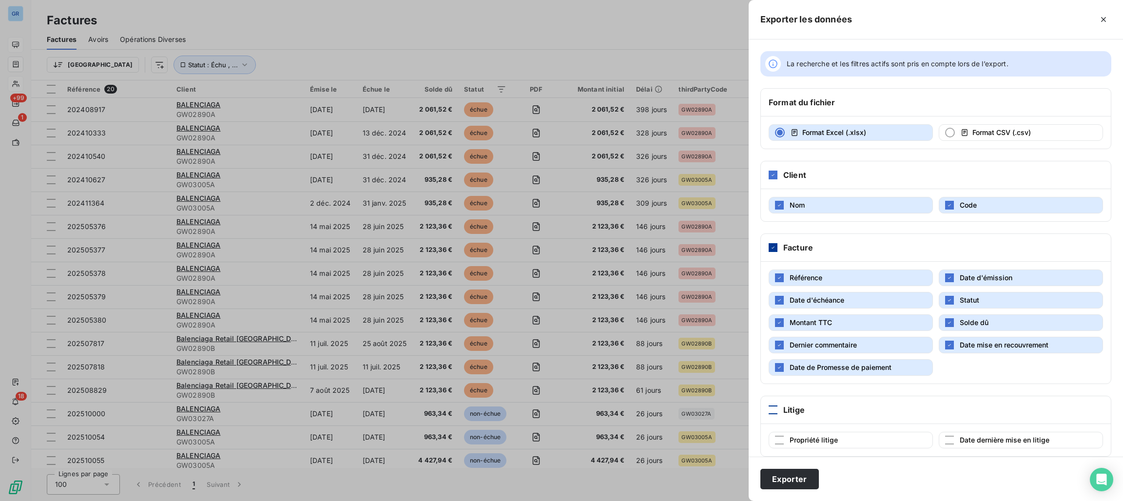
click at [775, 249] on icon at bounding box center [773, 248] width 6 height 6
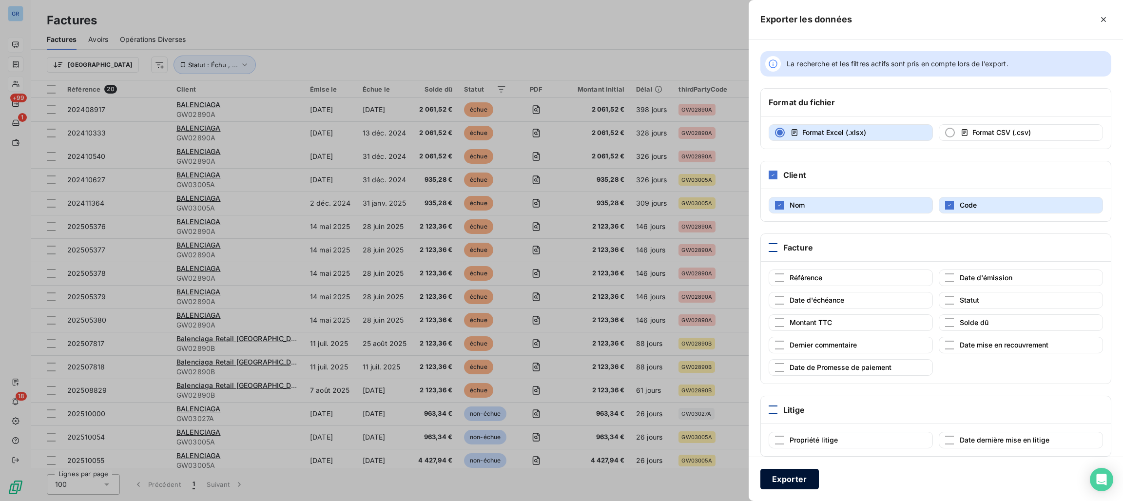
click at [790, 474] on button "Exporter" at bounding box center [789, 479] width 58 height 20
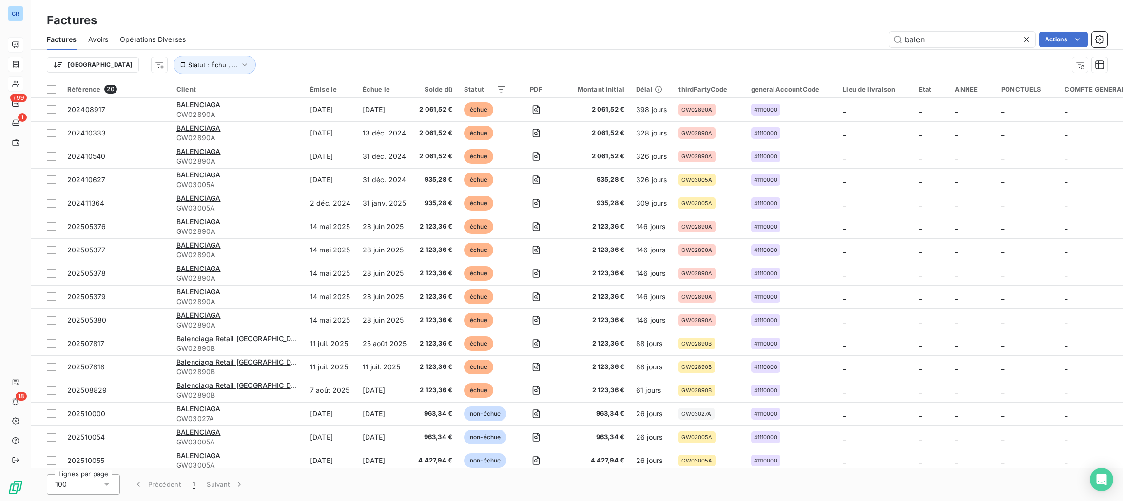
click at [821, 39] on div "balen Actions" at bounding box center [652, 40] width 910 height 16
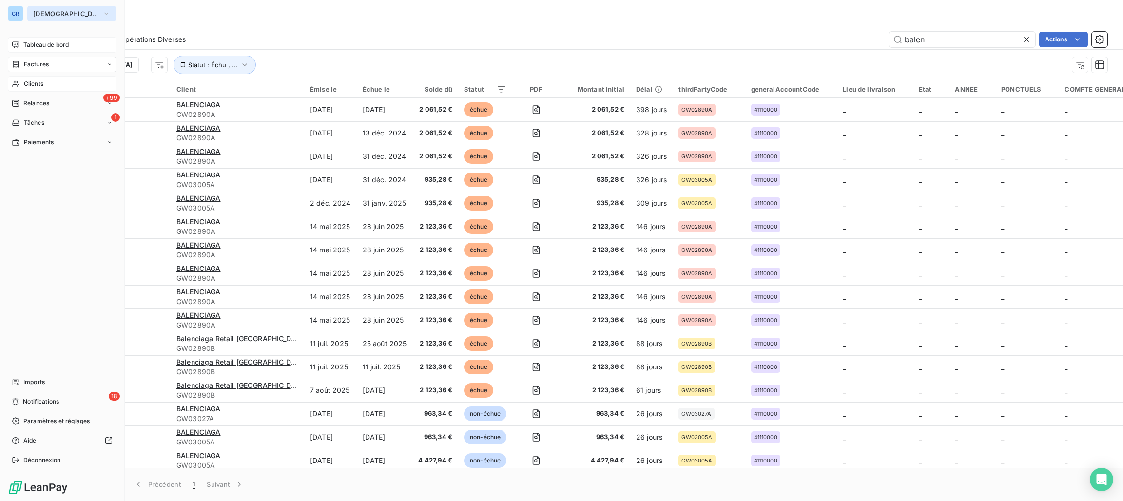
click at [63, 13] on span "[DEMOGRAPHIC_DATA]" at bounding box center [65, 14] width 65 height 8
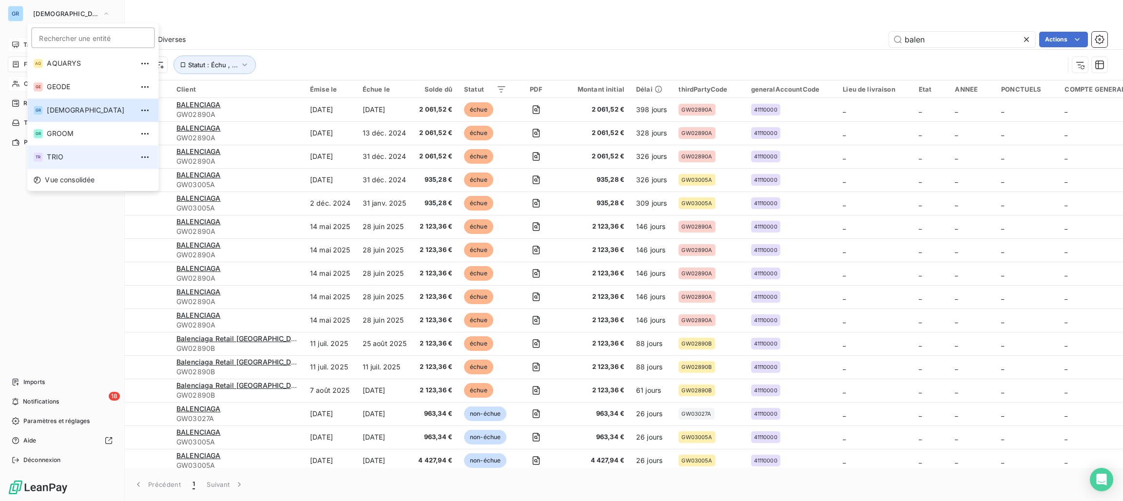
click at [56, 155] on span "TRIO" at bounding box center [90, 157] width 86 height 10
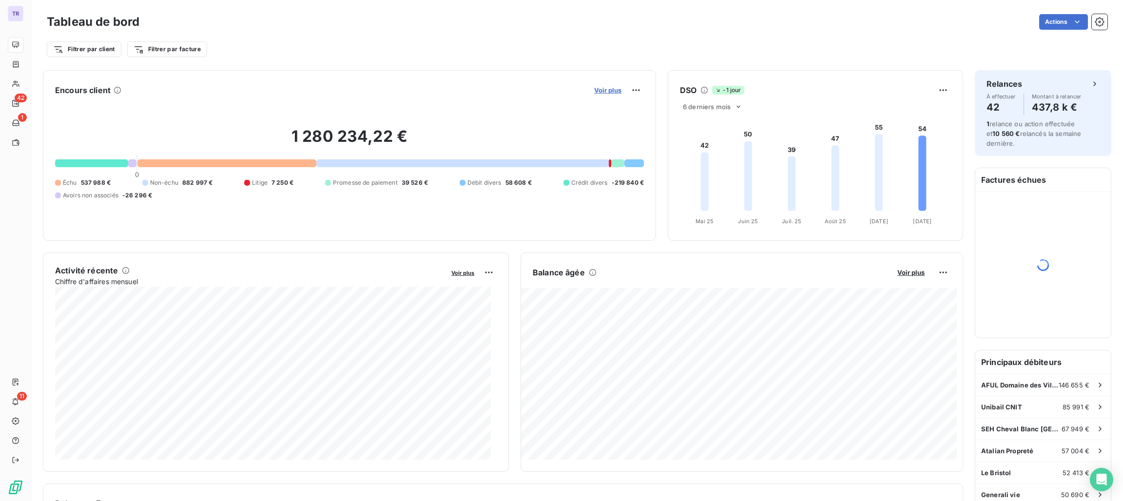
click at [594, 86] on span "Voir plus" at bounding box center [607, 90] width 27 height 8
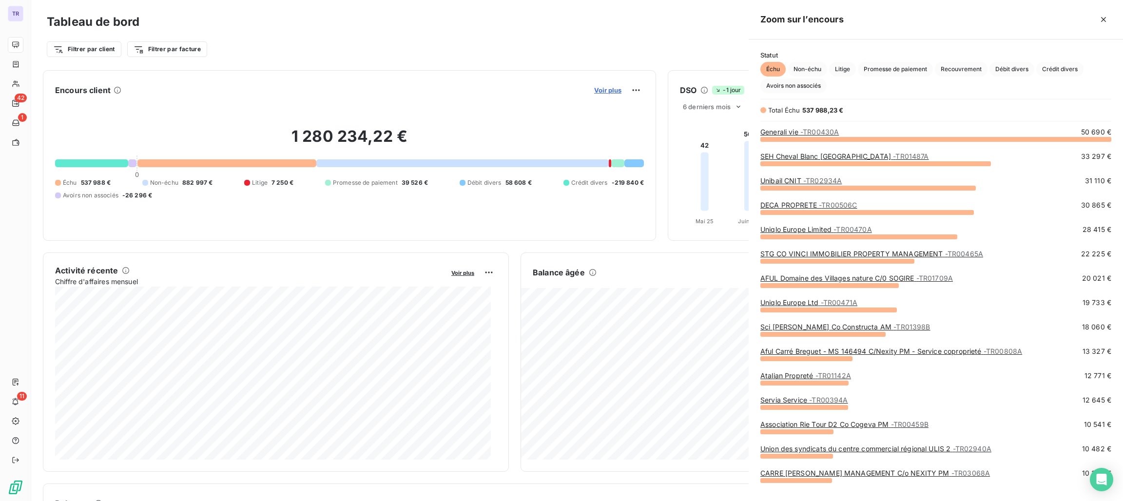
scroll to position [351, 363]
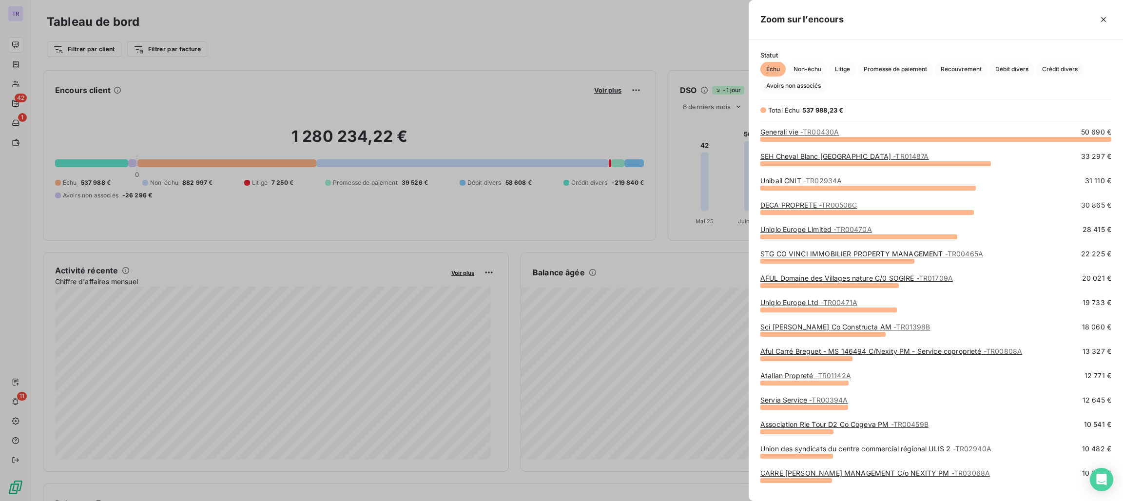
click at [816, 130] on span "- TR00430A" at bounding box center [819, 132] width 39 height 8
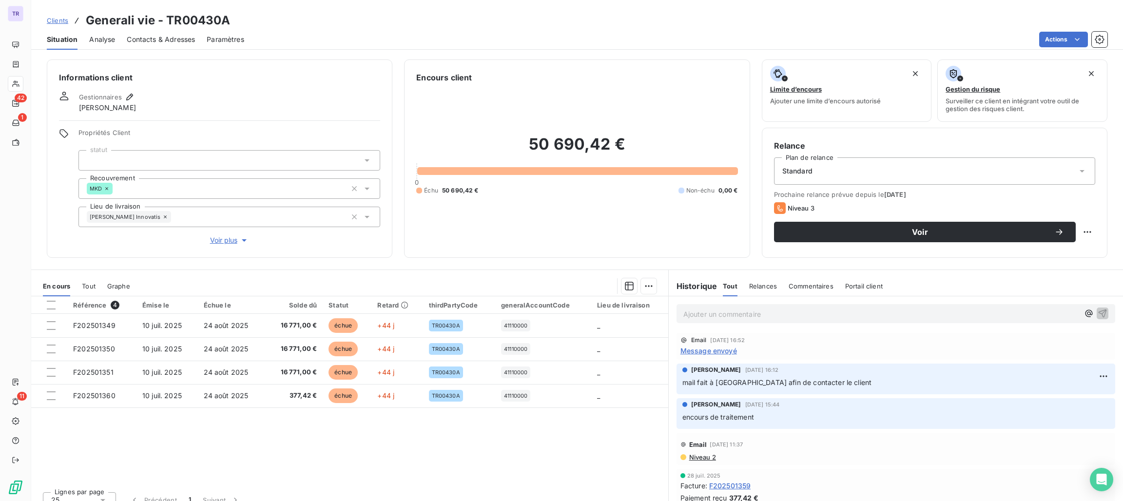
click at [706, 345] on div "Email [DATE] 16:52 Message envoyé" at bounding box center [895, 346] width 431 height 19
click at [698, 350] on span "Message envoyé" at bounding box center [708, 351] width 57 height 10
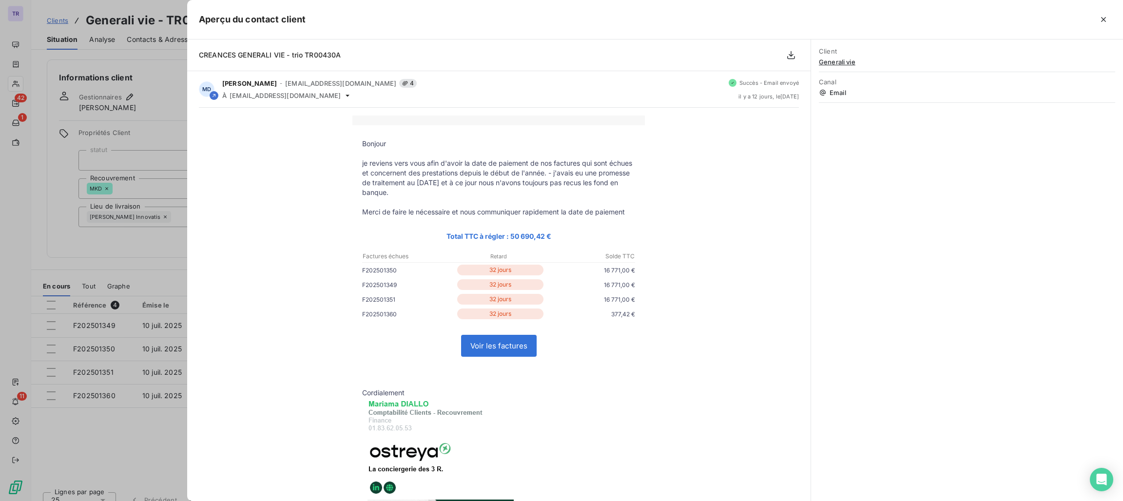
click at [170, 149] on div at bounding box center [561, 250] width 1123 height 501
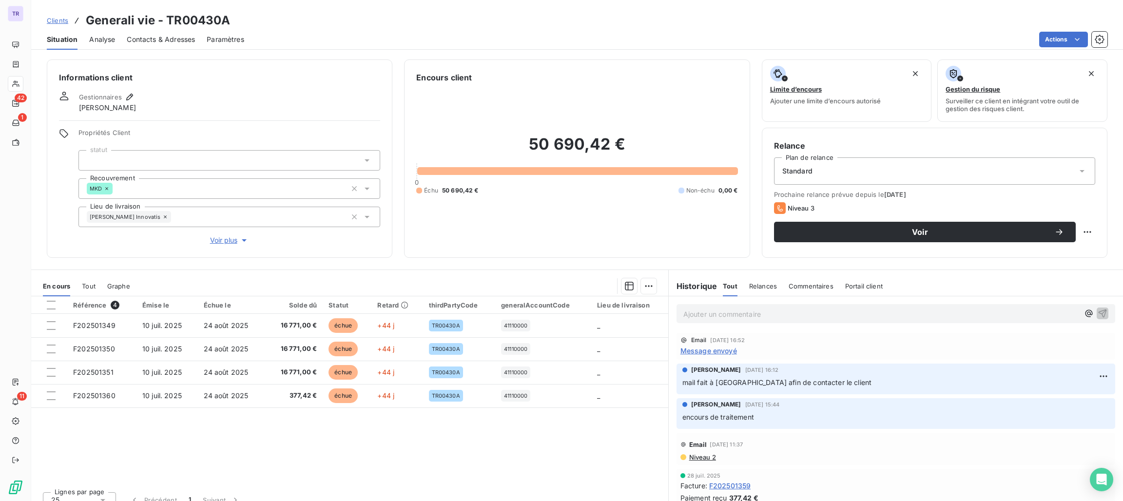
click at [717, 314] on p "Ajouter un commentaire ﻿" at bounding box center [881, 314] width 396 height 12
click at [943, 315] on p "Retour de la comptabilité attente du valideur - relance du service commercial" at bounding box center [881, 313] width 396 height 11
click at [1098, 313] on icon "button" at bounding box center [1103, 313] width 10 height 10
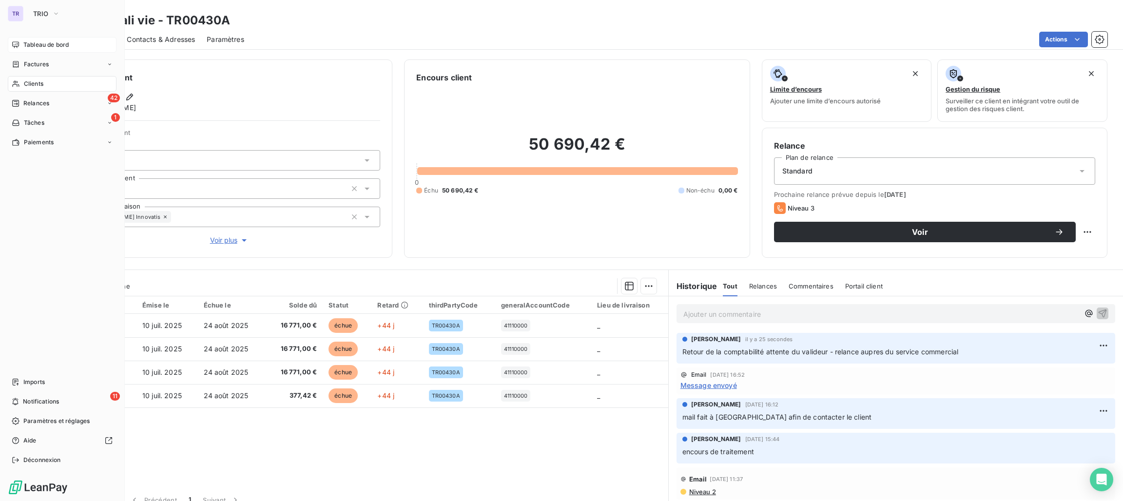
click at [40, 46] on span "Tableau de bord" at bounding box center [45, 44] width 45 height 9
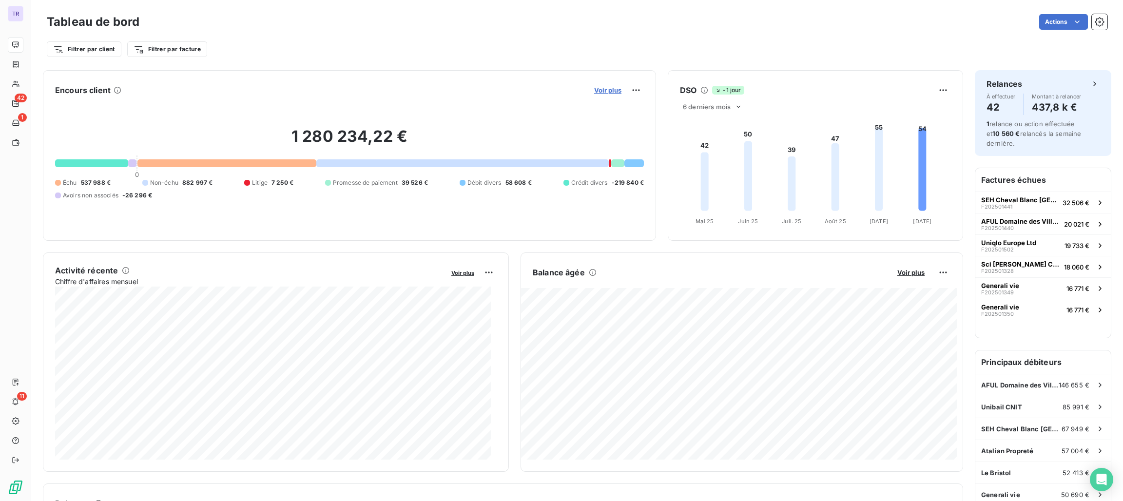
click at [606, 93] on span "Voir plus" at bounding box center [607, 90] width 27 height 8
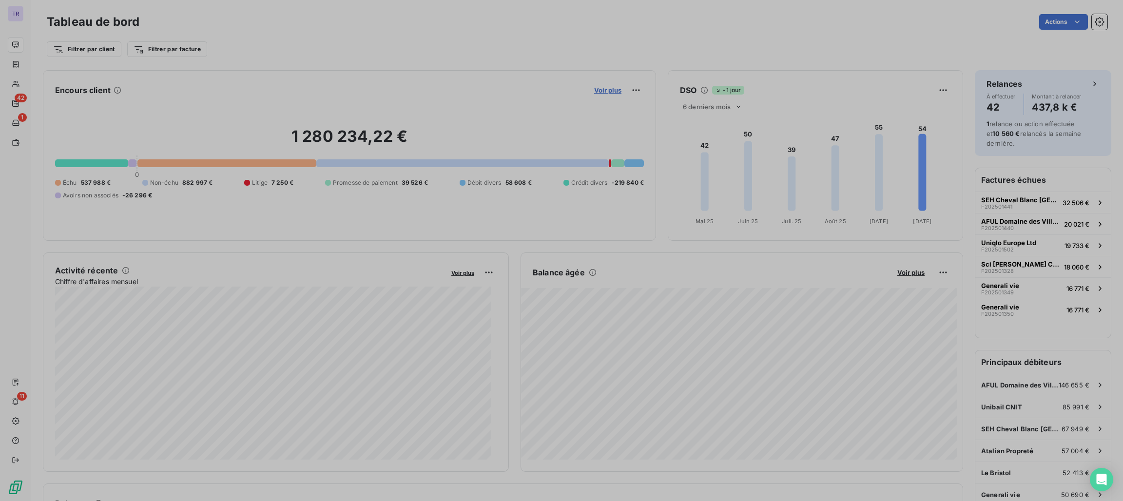
scroll to position [490, 363]
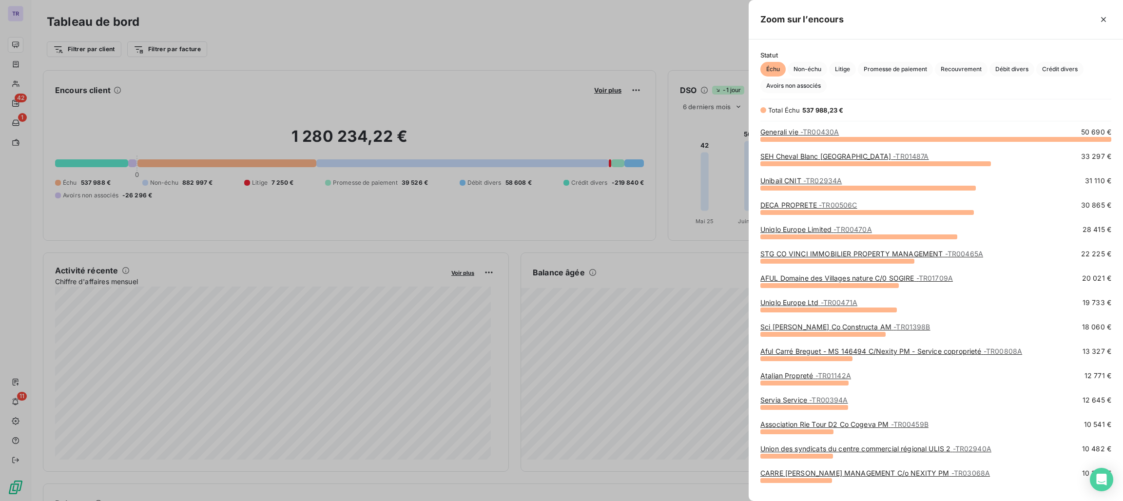
click at [786, 156] on link "SEH Cheval Blanc [GEOGRAPHIC_DATA] - TR01487A" at bounding box center [844, 156] width 169 height 8
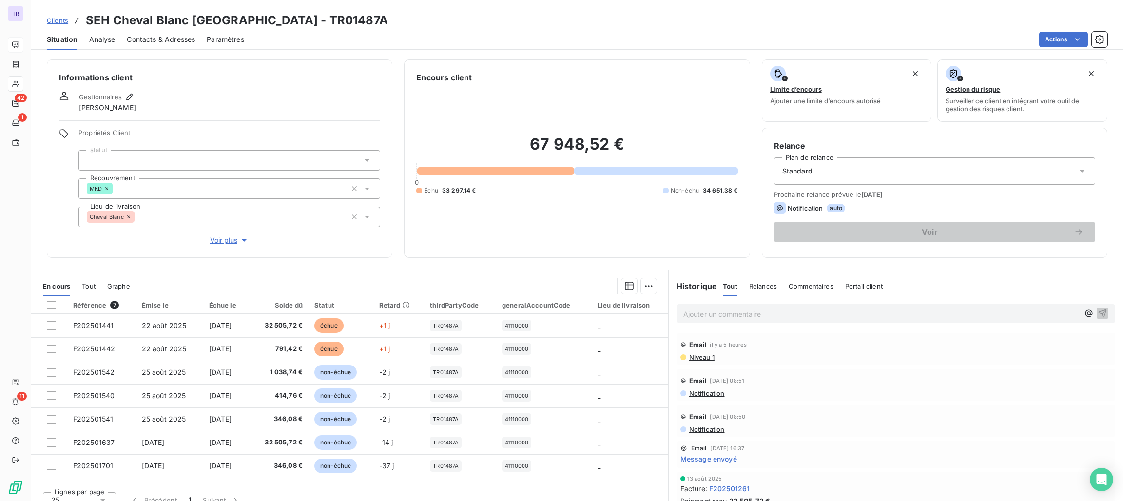
click at [700, 360] on span "Niveau 1" at bounding box center [701, 357] width 26 height 8
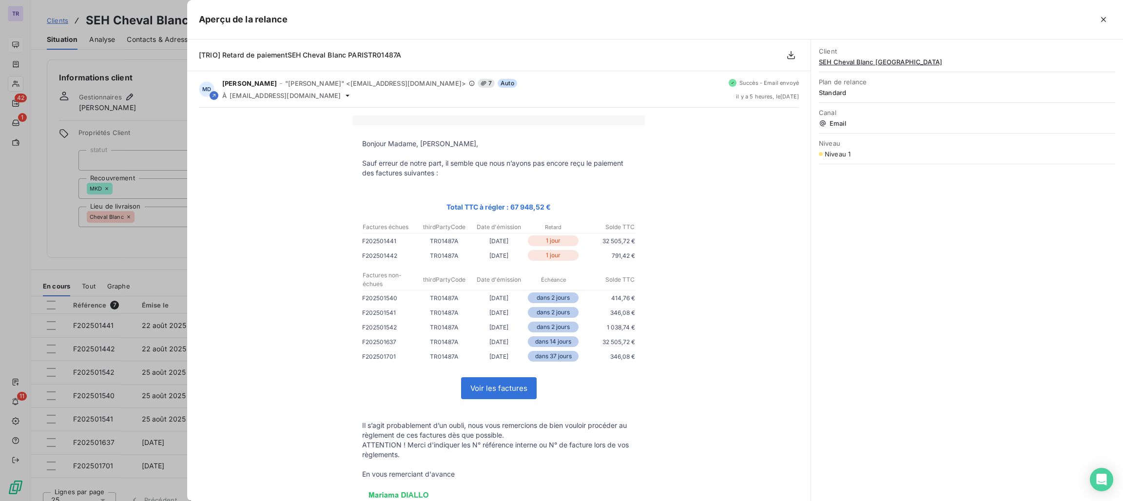
click at [151, 126] on div at bounding box center [561, 250] width 1123 height 501
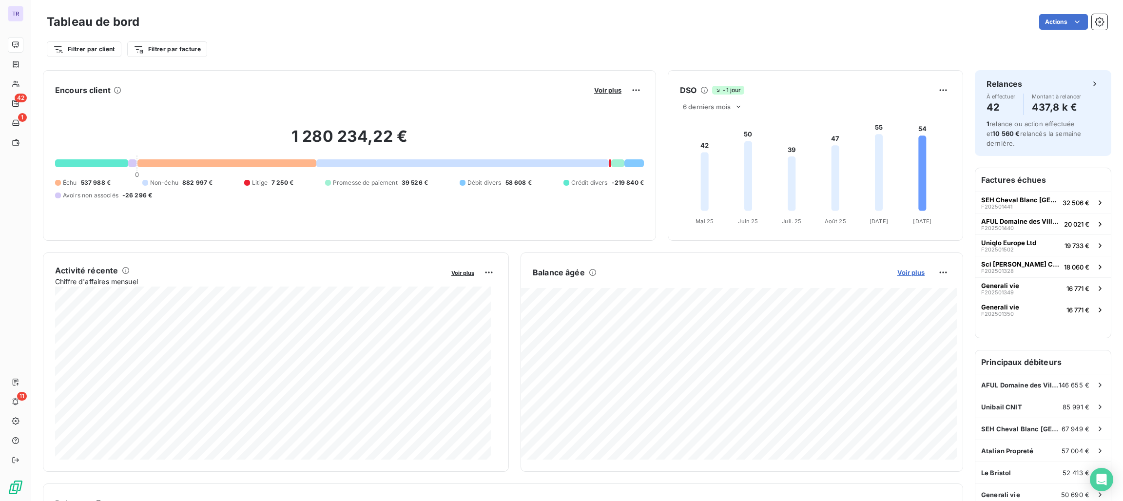
click at [897, 272] on span "Voir plus" at bounding box center [910, 273] width 27 height 8
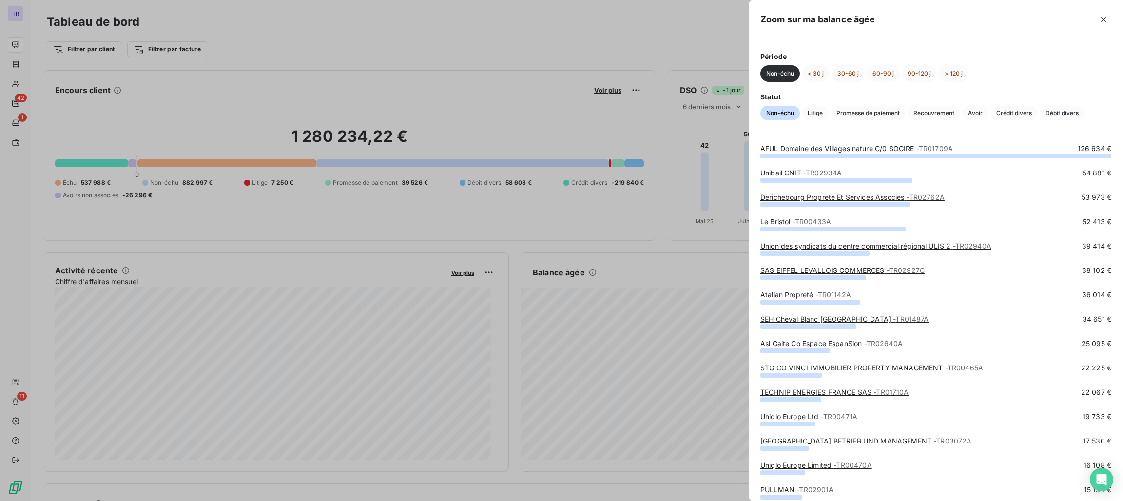
click at [708, 257] on div at bounding box center [561, 250] width 1123 height 501
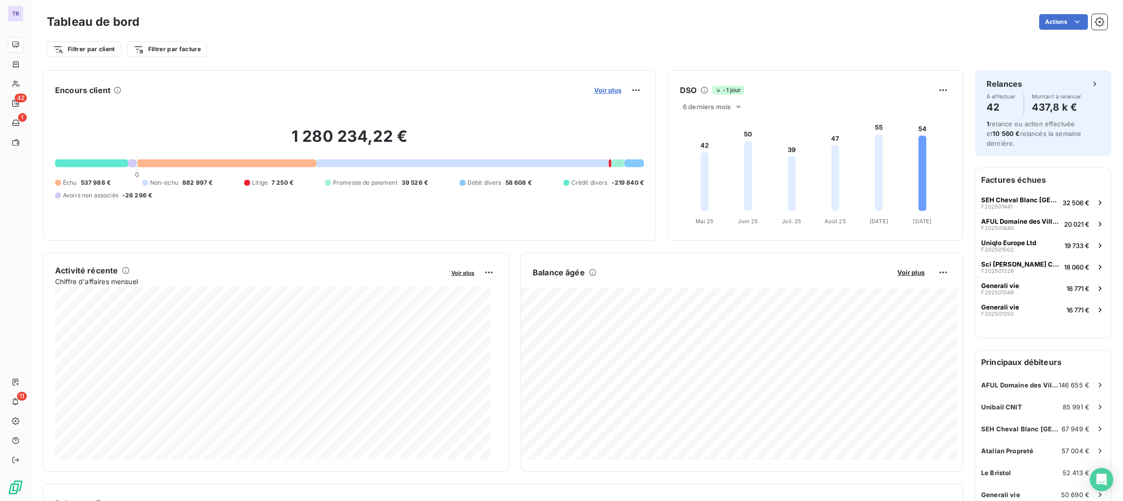
click at [597, 89] on span "Voir plus" at bounding box center [607, 90] width 27 height 8
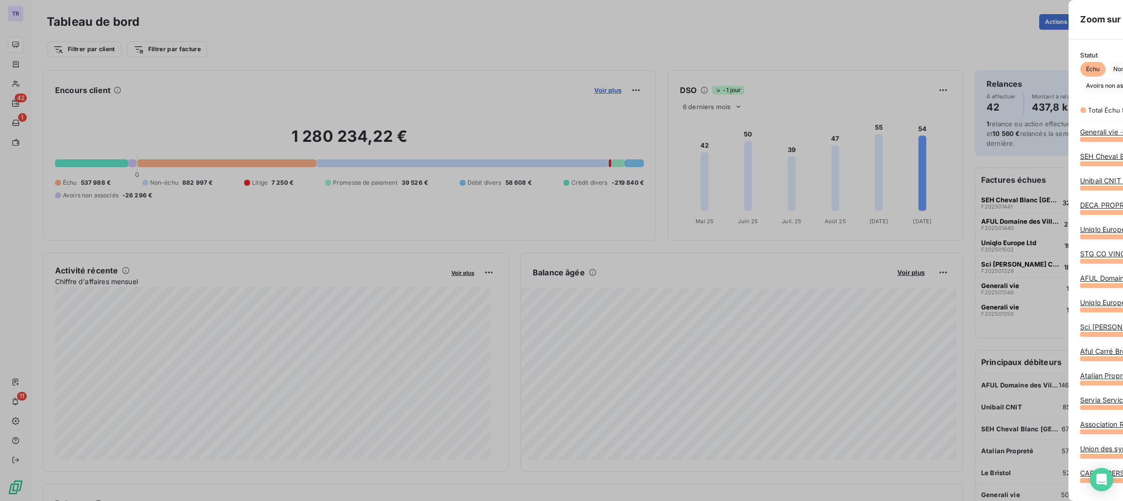
scroll to position [490, 363]
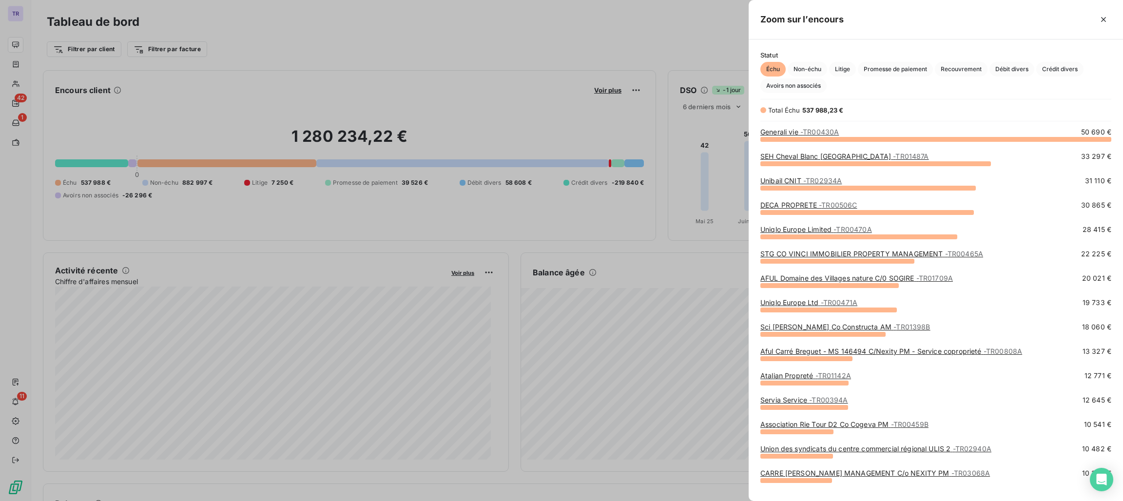
click at [776, 183] on link "Unibail CNIT - TR02934A" at bounding box center [800, 180] width 81 height 8
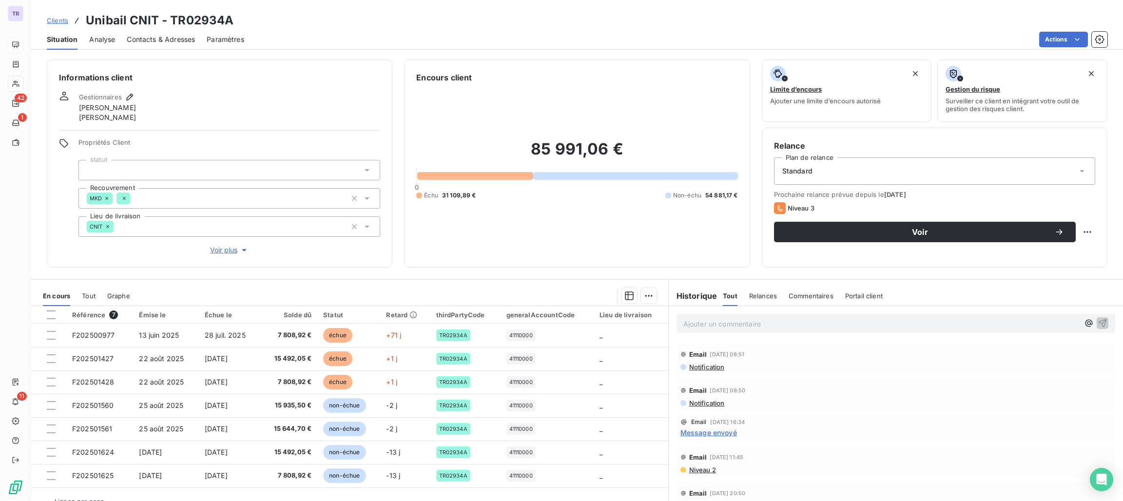
click at [688, 471] on span "Niveau 2" at bounding box center [702, 470] width 28 height 8
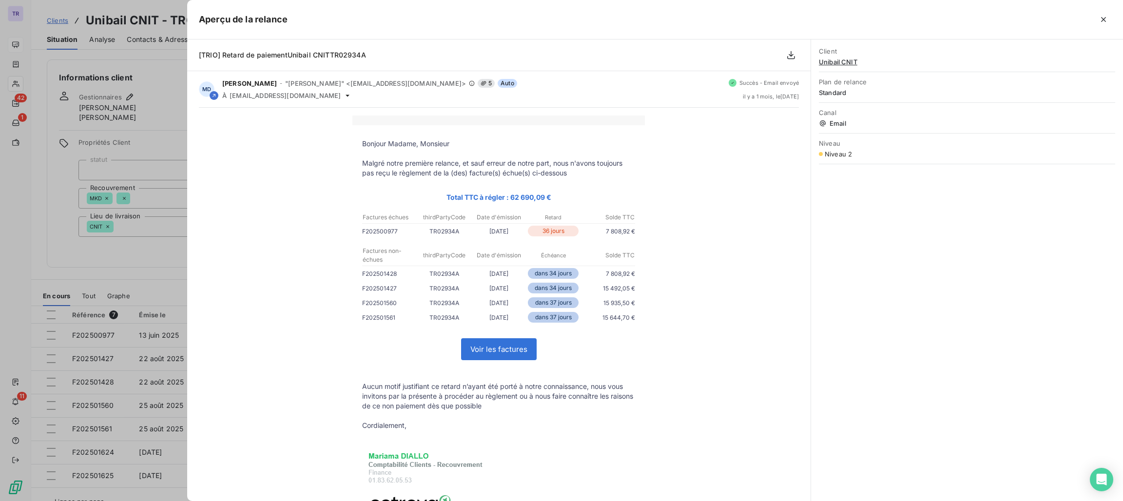
click at [163, 209] on div at bounding box center [561, 250] width 1123 height 501
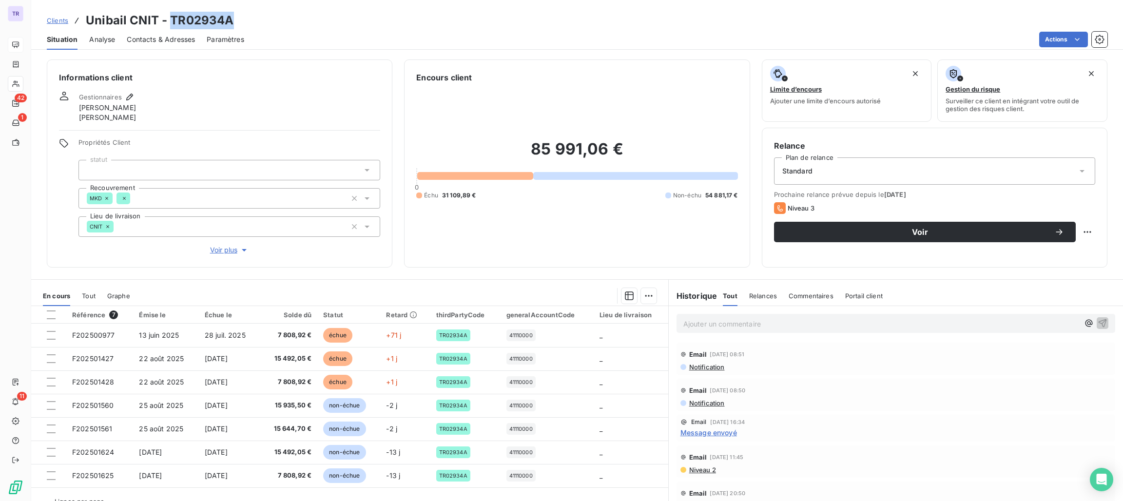
drag, startPoint x: 233, startPoint y: 18, endPoint x: 168, endPoint y: 20, distance: 64.4
click at [168, 20] on div "Clients Unibail CNIT - TR02934A" at bounding box center [577, 21] width 1092 height 18
copy h3 "TR02934A"
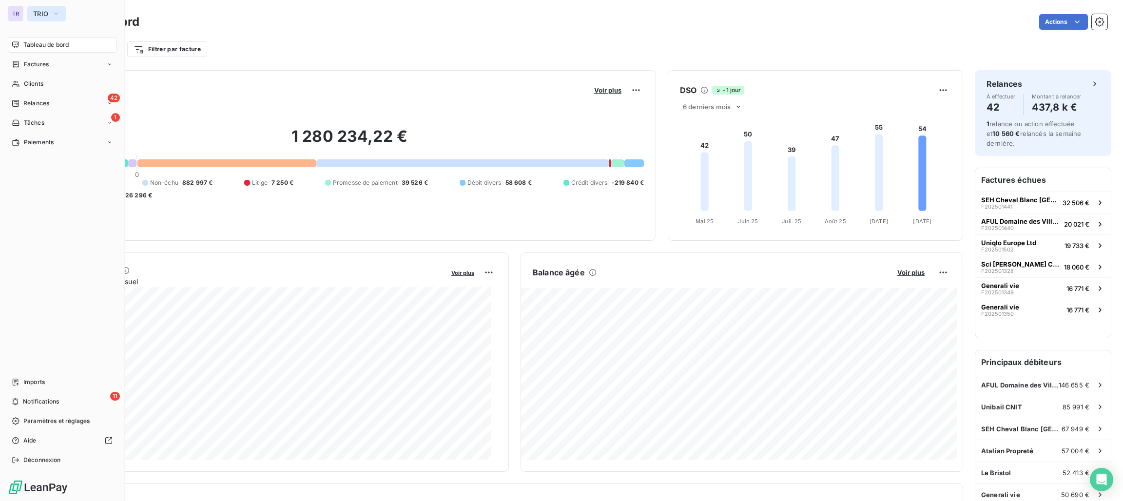
click at [49, 15] on button "TRIO" at bounding box center [46, 14] width 39 height 16
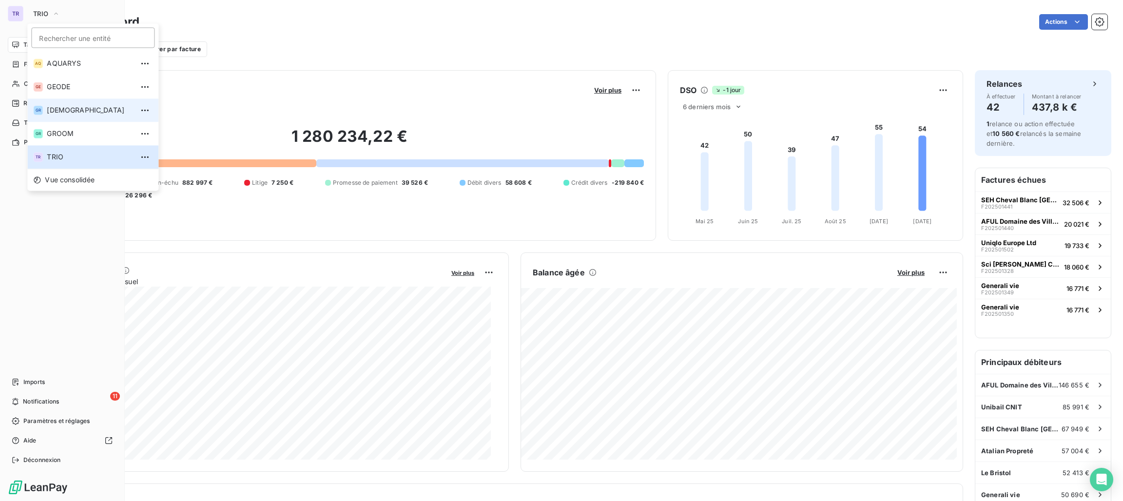
click at [66, 106] on span "[DEMOGRAPHIC_DATA]" at bounding box center [90, 110] width 86 height 10
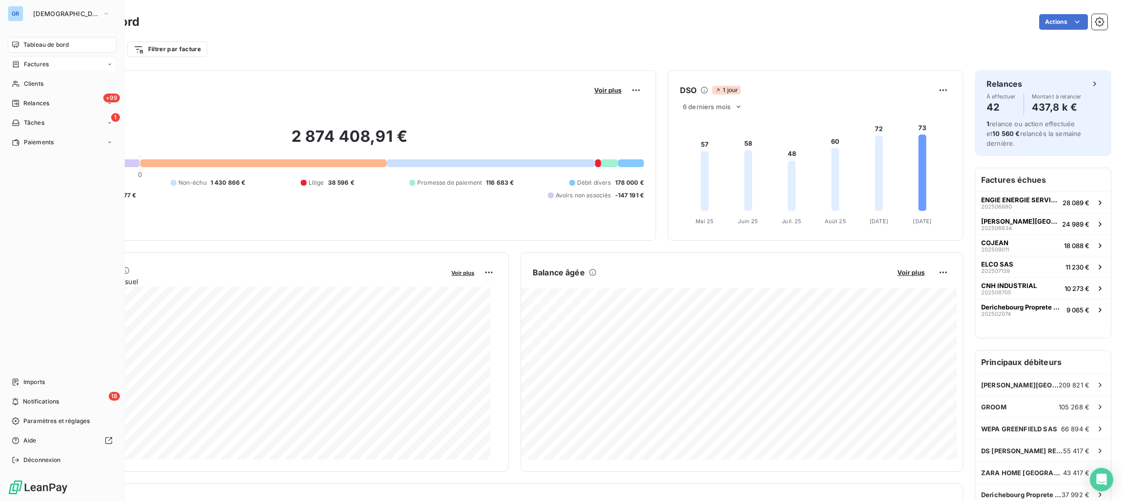
click at [35, 65] on span "Factures" at bounding box center [36, 64] width 25 height 9
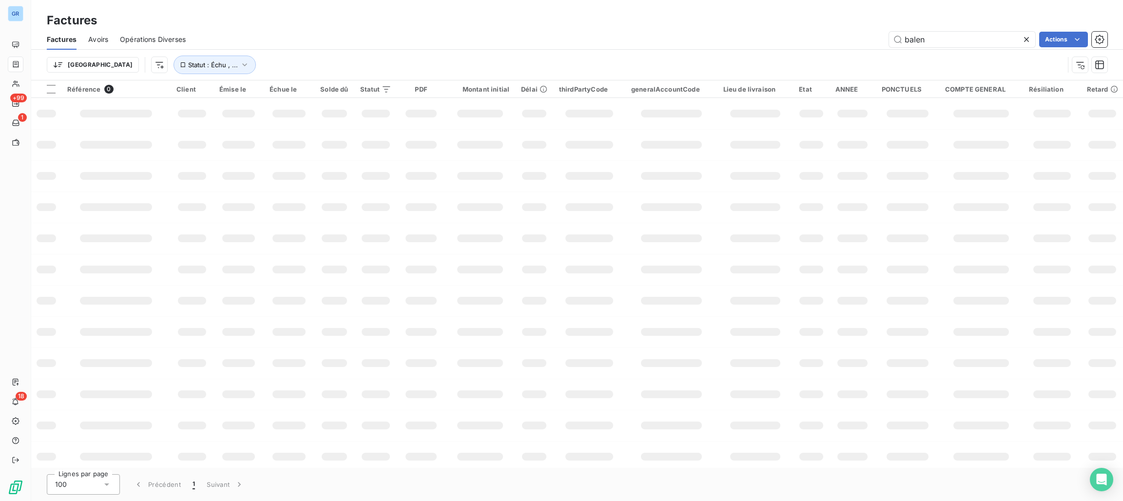
drag, startPoint x: 932, startPoint y: 36, endPoint x: 763, endPoint y: 39, distance: 168.7
click at [763, 39] on div "balen Actions" at bounding box center [652, 40] width 910 height 16
type input "GW02886B"
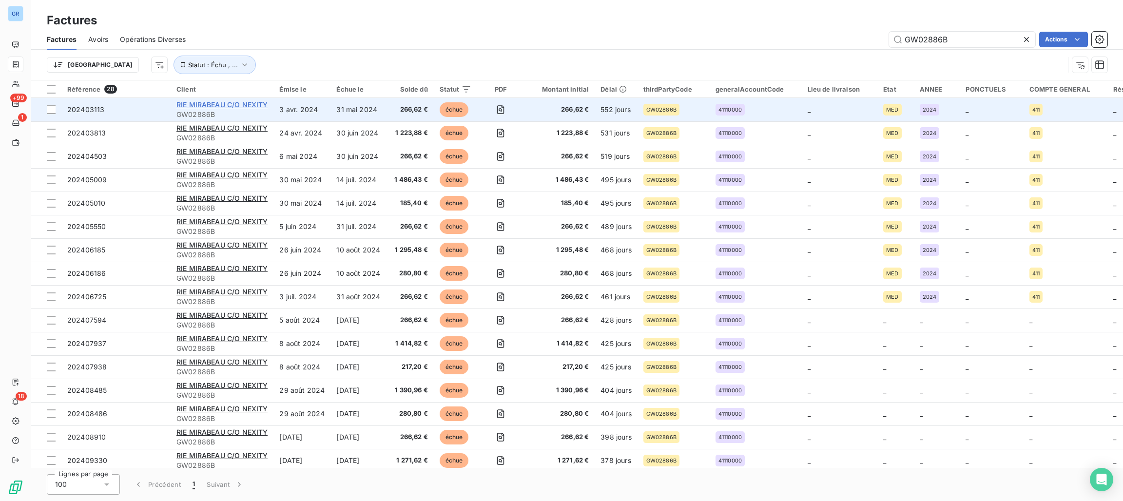
click at [233, 103] on span "RIE MIRABEAU C/O NEXITY" at bounding box center [221, 104] width 91 height 8
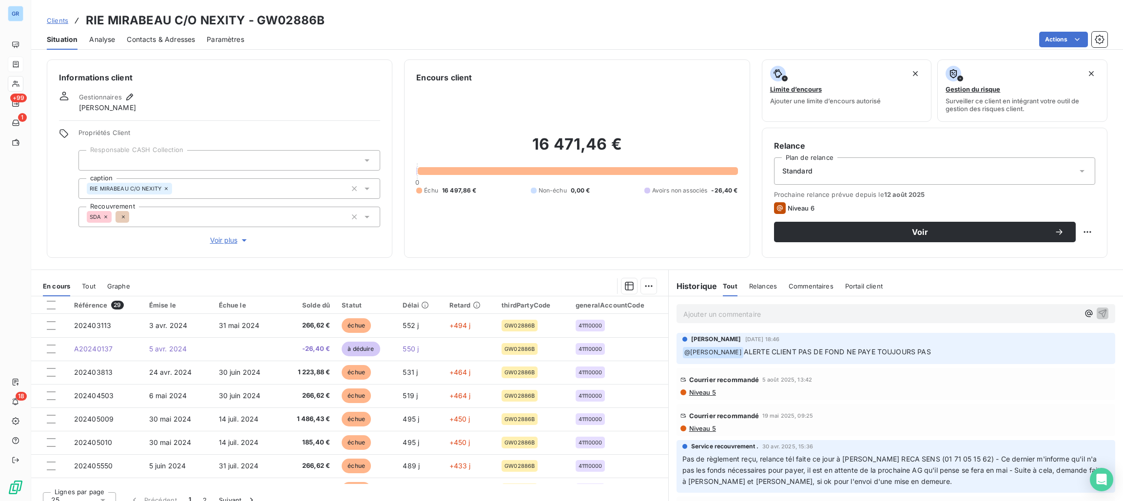
click at [697, 392] on span "Niveau 5" at bounding box center [702, 393] width 28 height 8
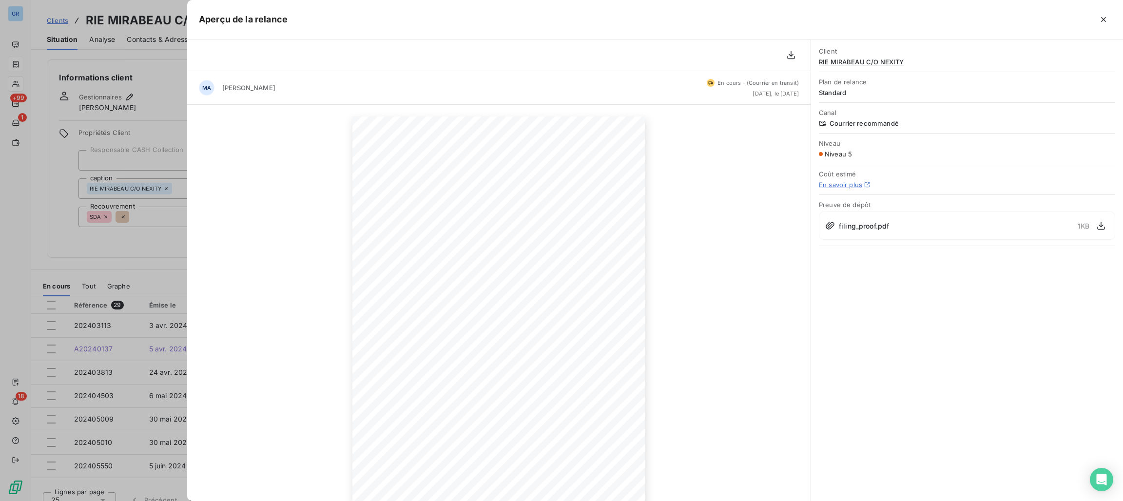
click at [151, 101] on div at bounding box center [561, 250] width 1123 height 501
